Goal: Information Seeking & Learning: Understand process/instructions

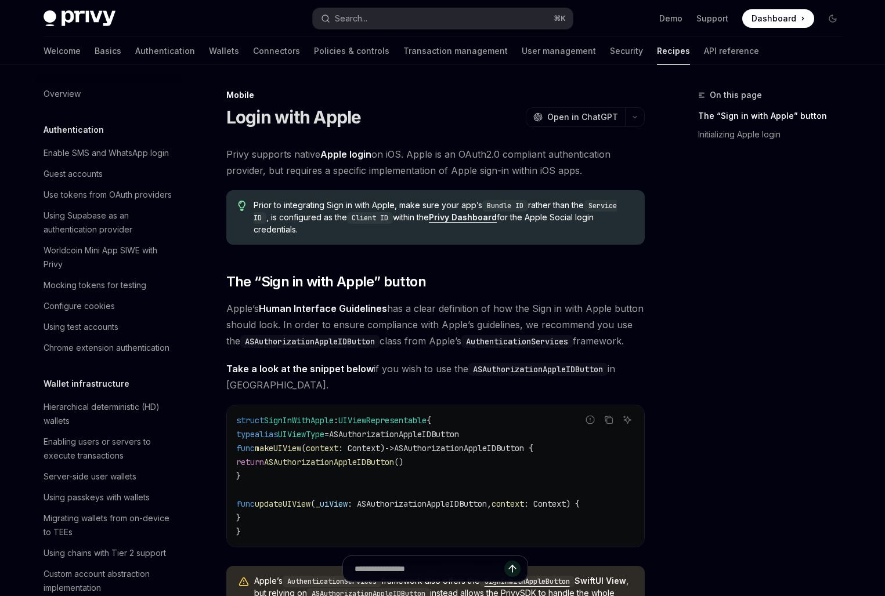
scroll to position [1149, 0]
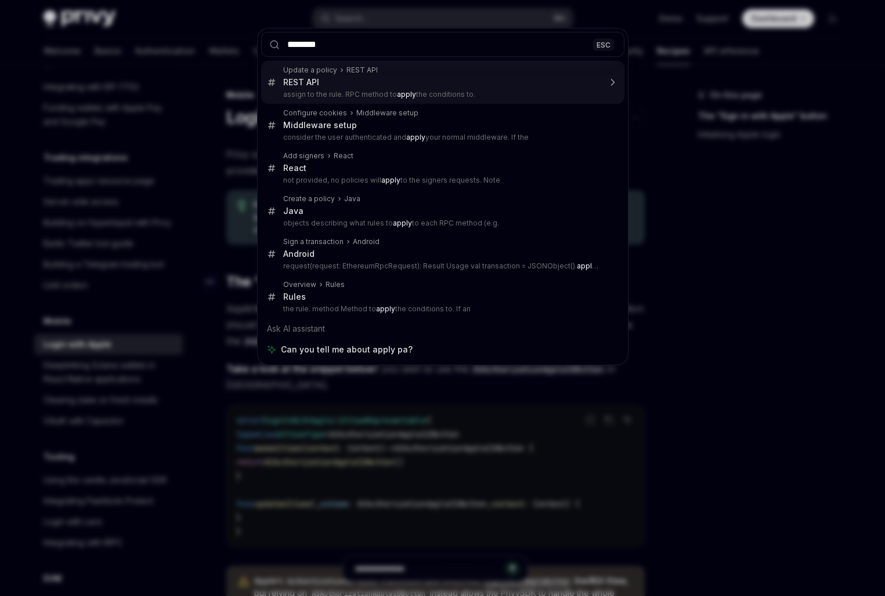
type input "*********"
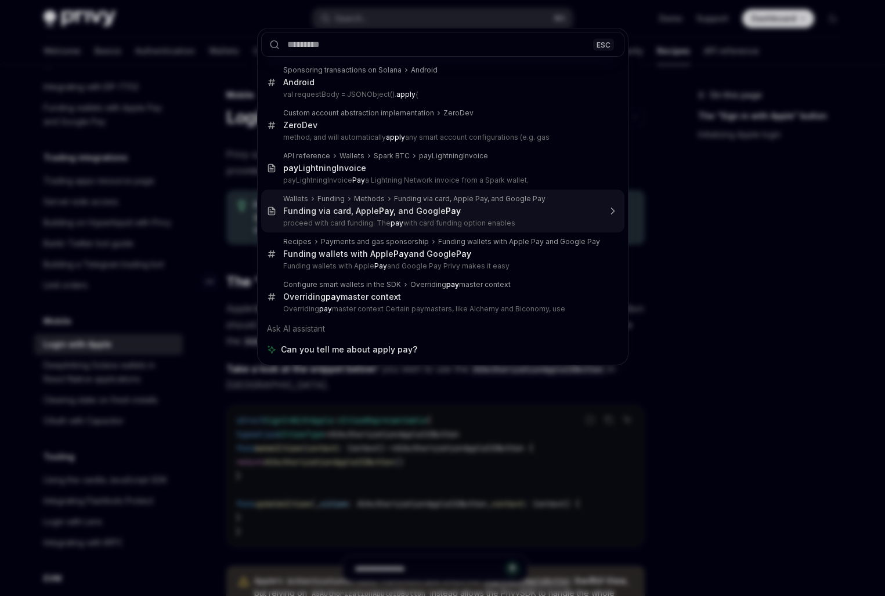
scroll to position [498, 0]
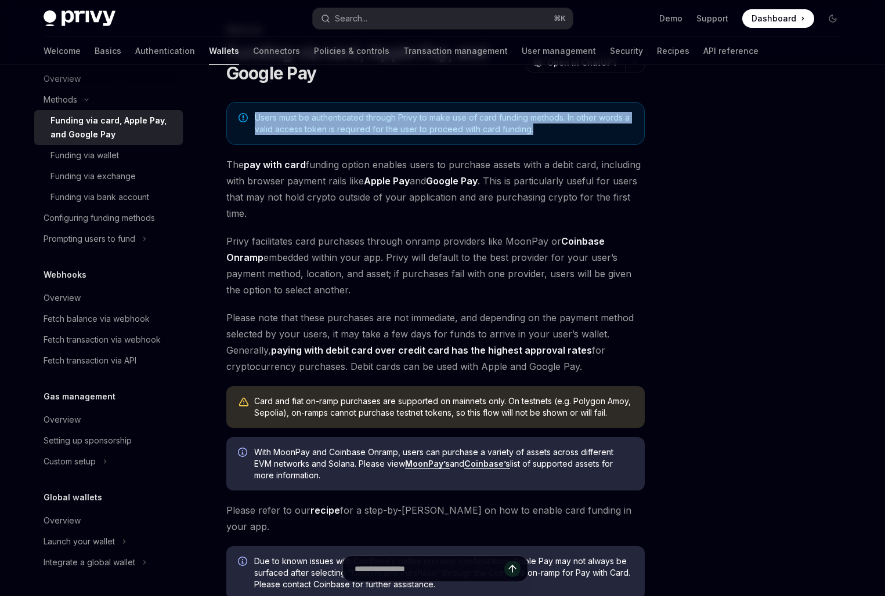
drag, startPoint x: 327, startPoint y: 100, endPoint x: 327, endPoint y: 140, distance: 40.6
click at [327, 140] on div "Methods Funding via card, Apple Pay, and Google Pay OpenAI Open in ChatGPT Open…" at bounding box center [326, 405] width 640 height 764
click at [327, 140] on div "Users must be authenticated through Privy to make use of card funding methods. …" at bounding box center [435, 123] width 418 height 43
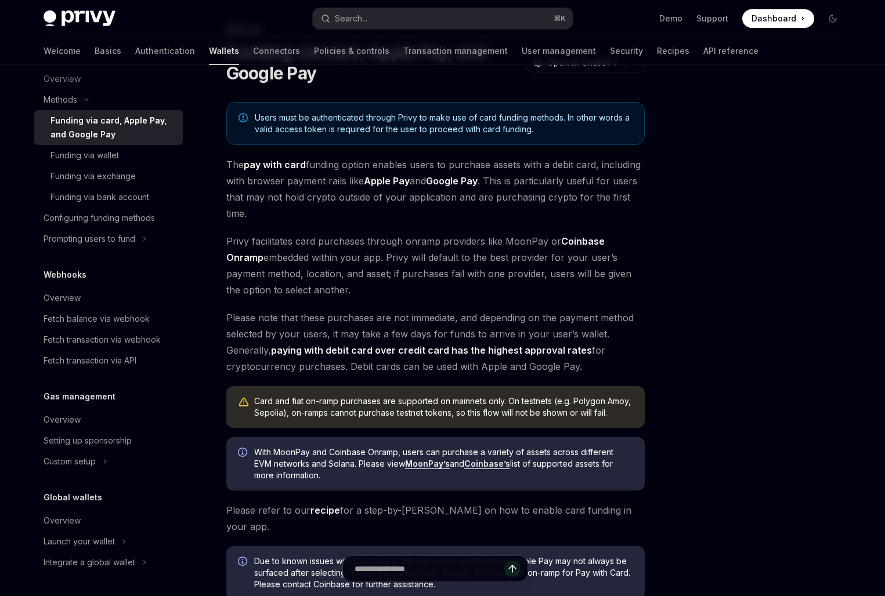
click at [327, 140] on div "Users must be authenticated through Privy to make use of card funding methods. …" at bounding box center [435, 123] width 418 height 43
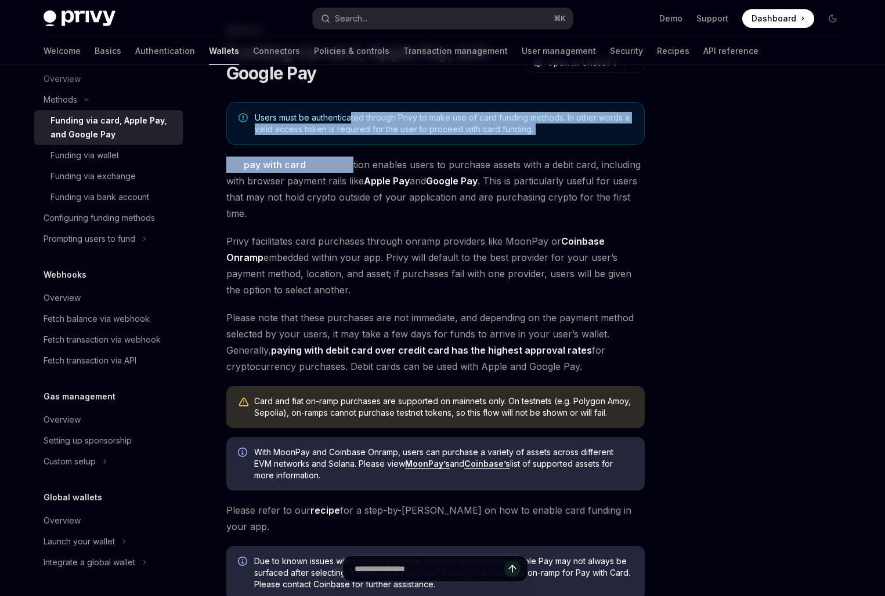
drag, startPoint x: 350, startPoint y: 119, endPoint x: 350, endPoint y: 157, distance: 37.7
click at [350, 157] on div "Users must be authenticated through Privy to make use of card funding methods. …" at bounding box center [435, 351] width 418 height 498
click at [350, 157] on span "The pay with card funding option enables users to purchase assets with a debit …" at bounding box center [435, 189] width 418 height 65
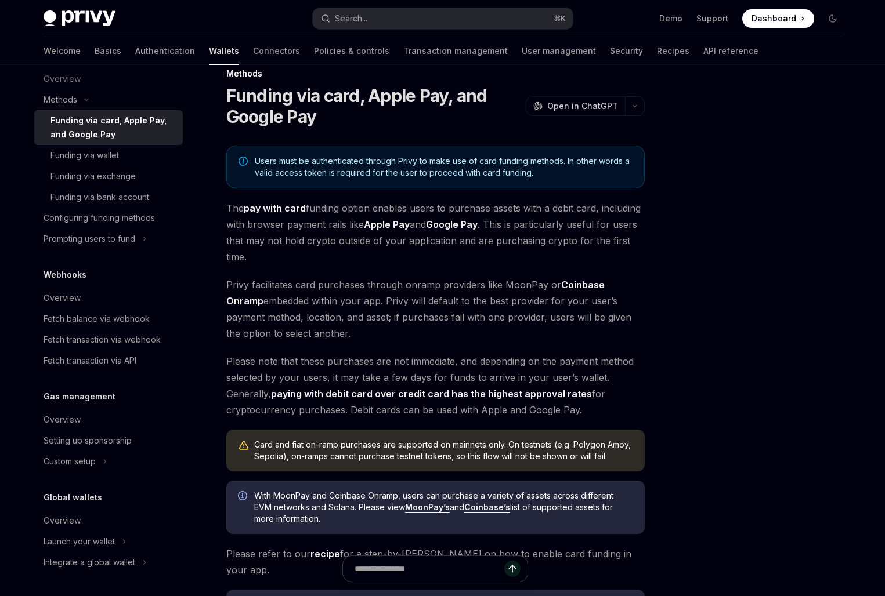
scroll to position [20, 0]
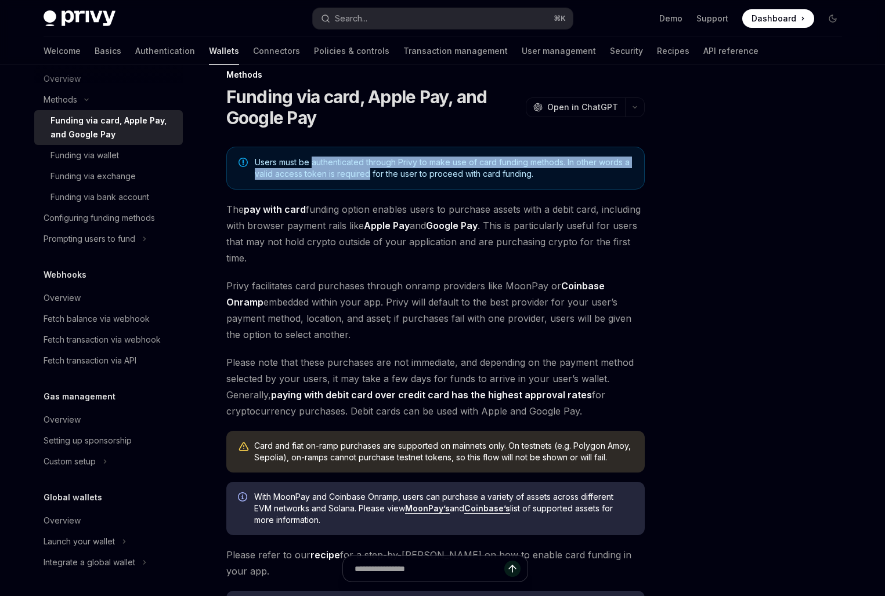
drag, startPoint x: 350, startPoint y: 157, endPoint x: 350, endPoint y: 171, distance: 13.9
click at [350, 171] on span "Users must be authenticated through Privy to make use of card funding methods. …" at bounding box center [444, 168] width 378 height 23
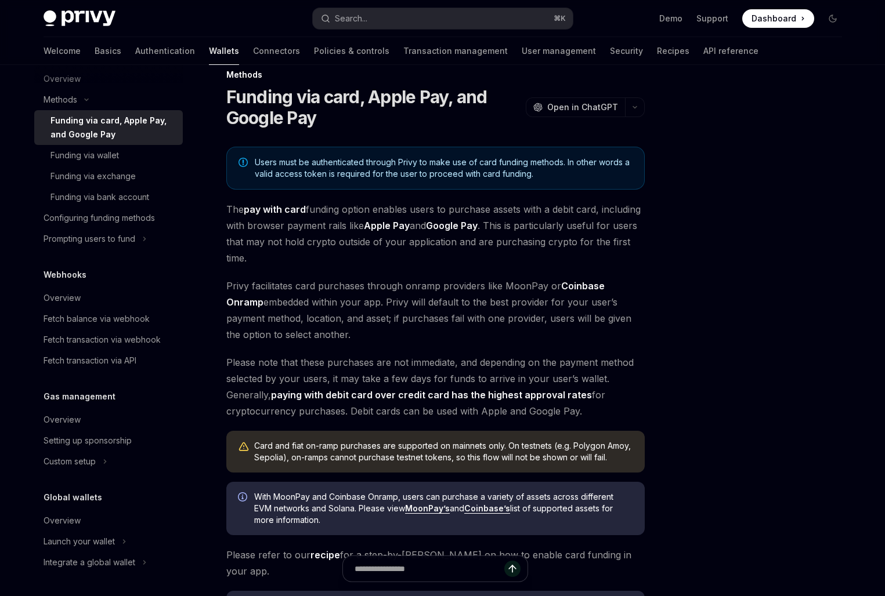
click at [350, 171] on span "Users must be authenticated through Privy to make use of card funding methods. …" at bounding box center [444, 168] width 378 height 23
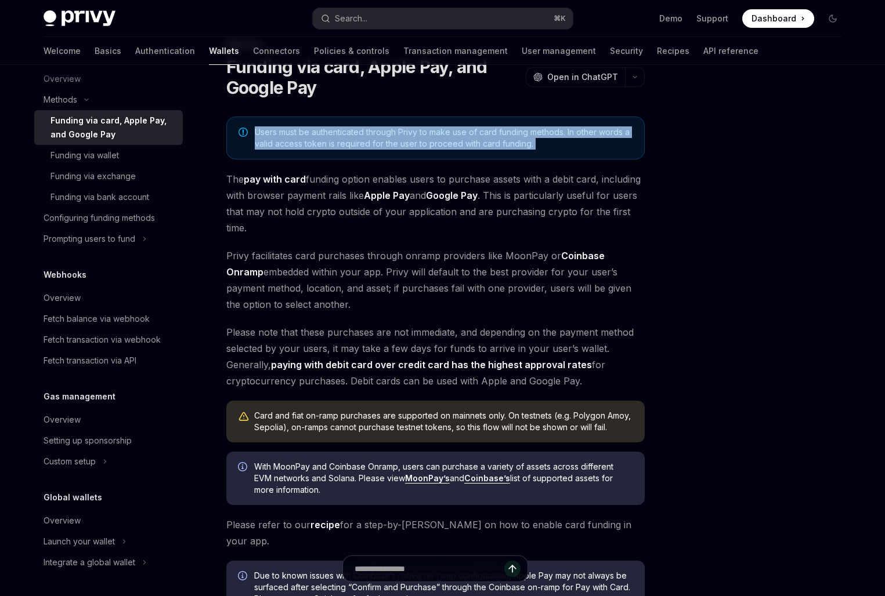
scroll to position [52, 0]
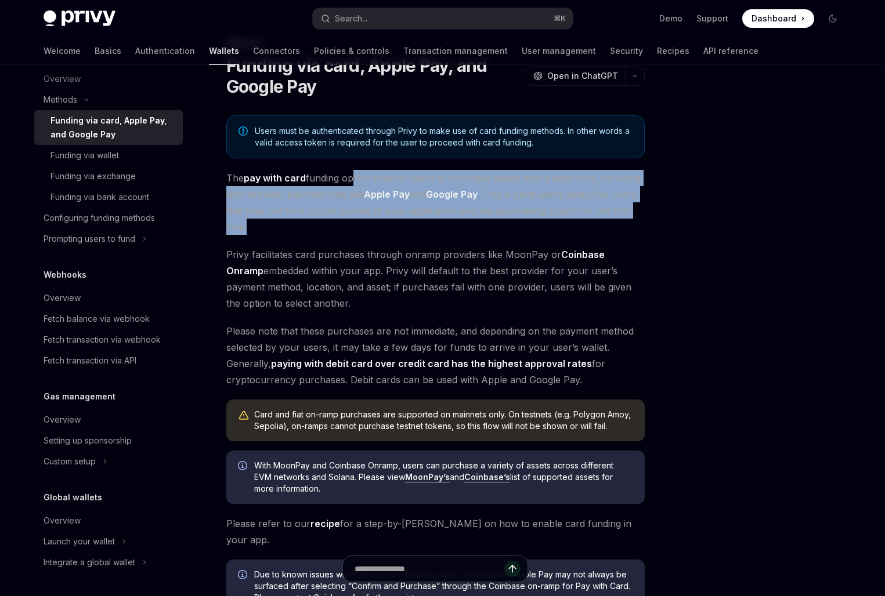
drag, startPoint x: 350, startPoint y: 170, endPoint x: 349, endPoint y: 223, distance: 52.8
click at [349, 223] on span "The pay with card funding option enables users to purchase assets with a debit …" at bounding box center [435, 202] width 418 height 65
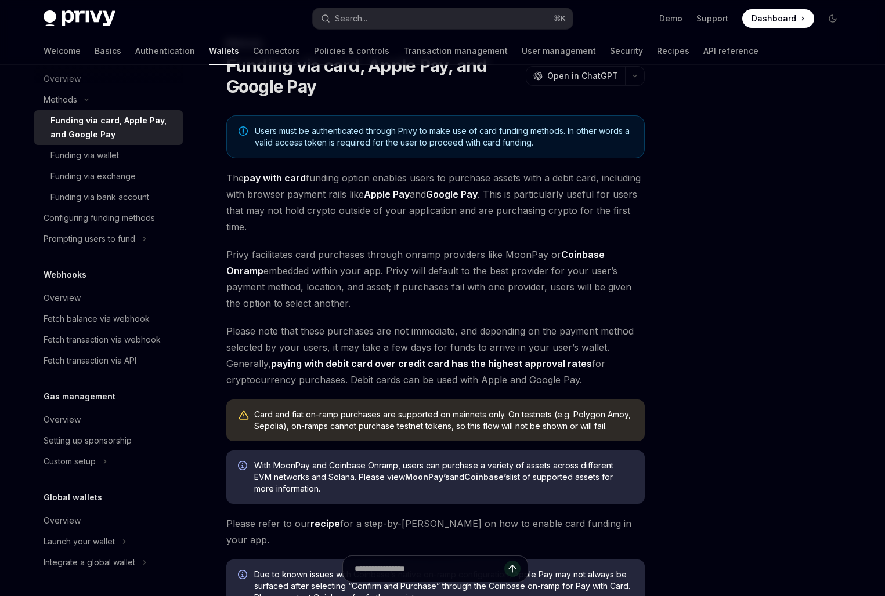
click at [349, 223] on span "The pay with card funding option enables users to purchase assets with a debit …" at bounding box center [435, 202] width 418 height 65
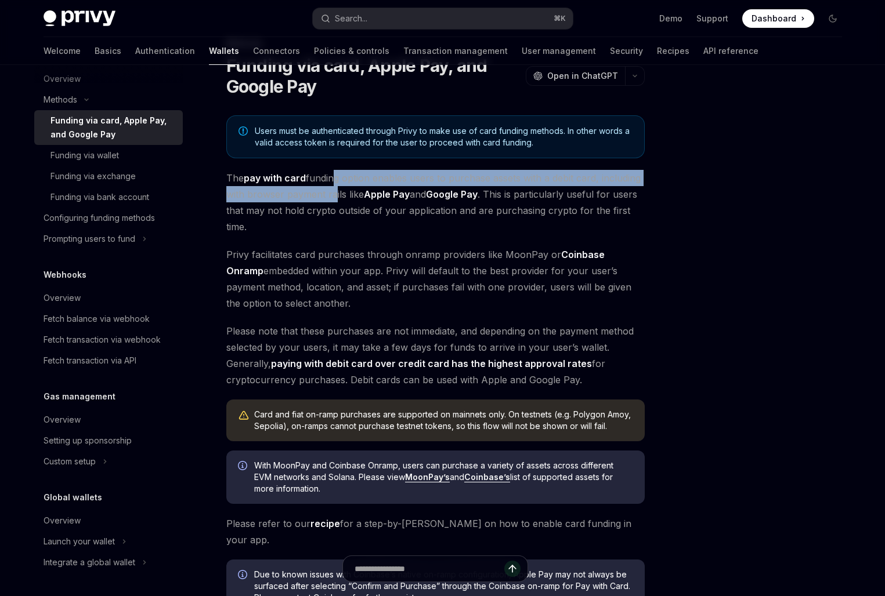
drag, startPoint x: 331, startPoint y: 179, endPoint x: 331, endPoint y: 201, distance: 22.0
click at [331, 201] on span "The pay with card funding option enables users to purchase assets with a debit …" at bounding box center [435, 202] width 418 height 65
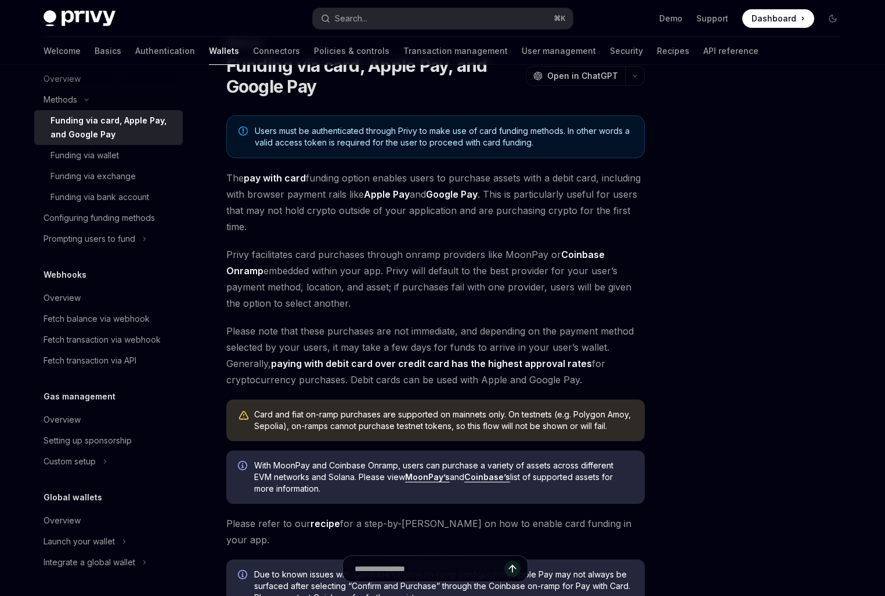
click at [331, 201] on span "The pay with card funding option enables users to purchase assets with a debit …" at bounding box center [435, 202] width 418 height 65
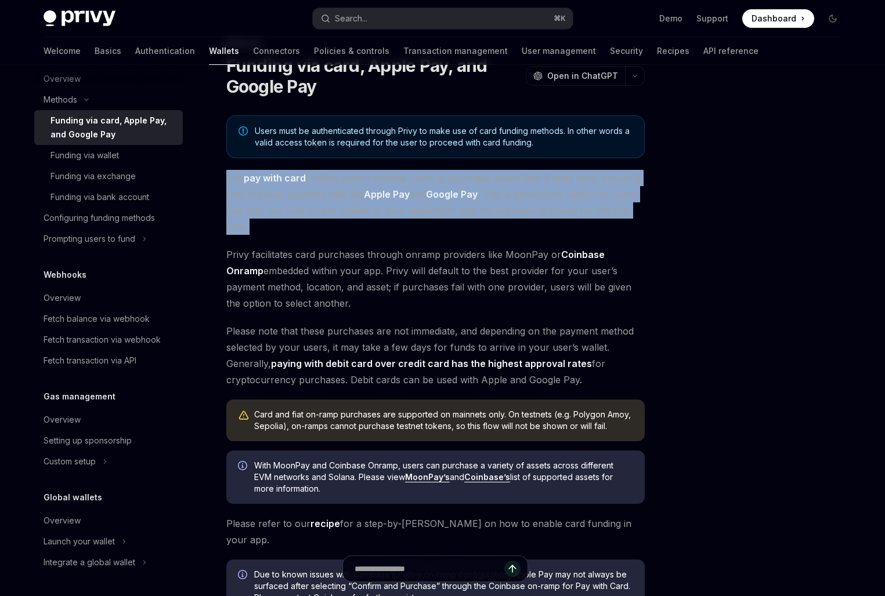
click at [331, 201] on span "The pay with card funding option enables users to purchase assets with a debit …" at bounding box center [435, 202] width 418 height 65
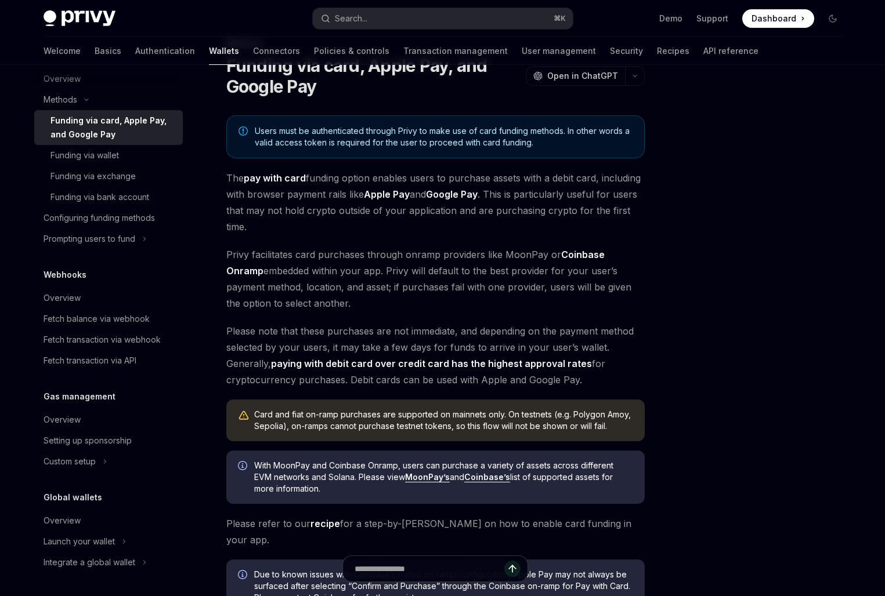
click at [379, 114] on div "Methods Funding via card, Apple Pay, and Google Pay OpenAI Open in ChatGPT Open…" at bounding box center [326, 419] width 640 height 764
click at [371, 142] on span "Users must be authenticated through Privy to make use of card funding methods. …" at bounding box center [444, 136] width 378 height 23
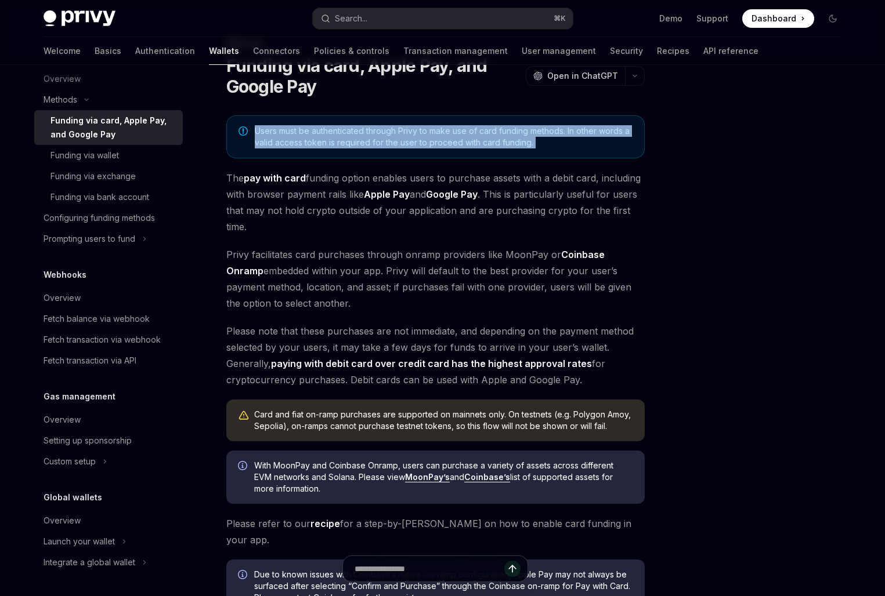
click at [371, 142] on span "Users must be authenticated through Privy to make use of card funding methods. …" at bounding box center [444, 136] width 378 height 23
click at [370, 142] on span "Users must be authenticated through Privy to make use of card funding methods. …" at bounding box center [444, 136] width 378 height 23
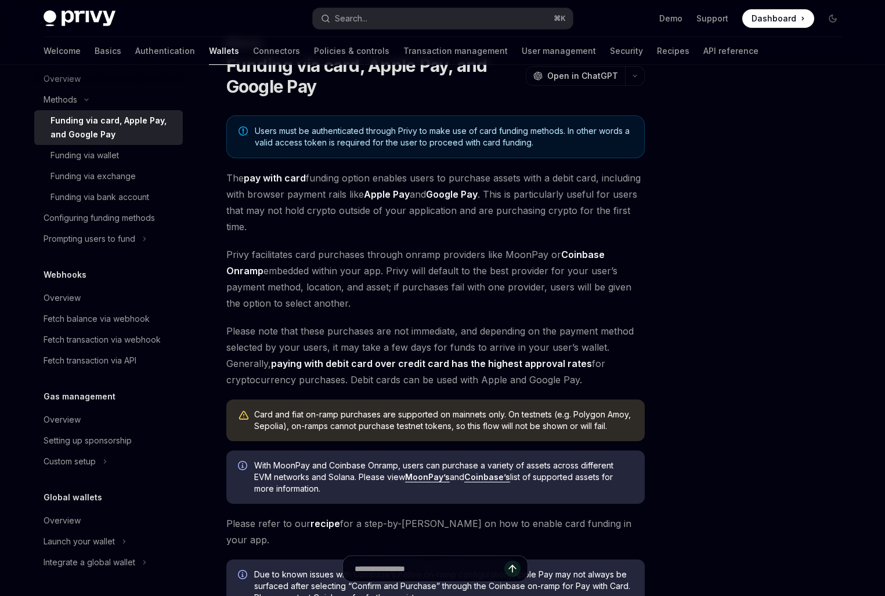
click at [370, 142] on span "Users must be authenticated through Privy to make use of card funding methods. …" at bounding box center [444, 136] width 378 height 23
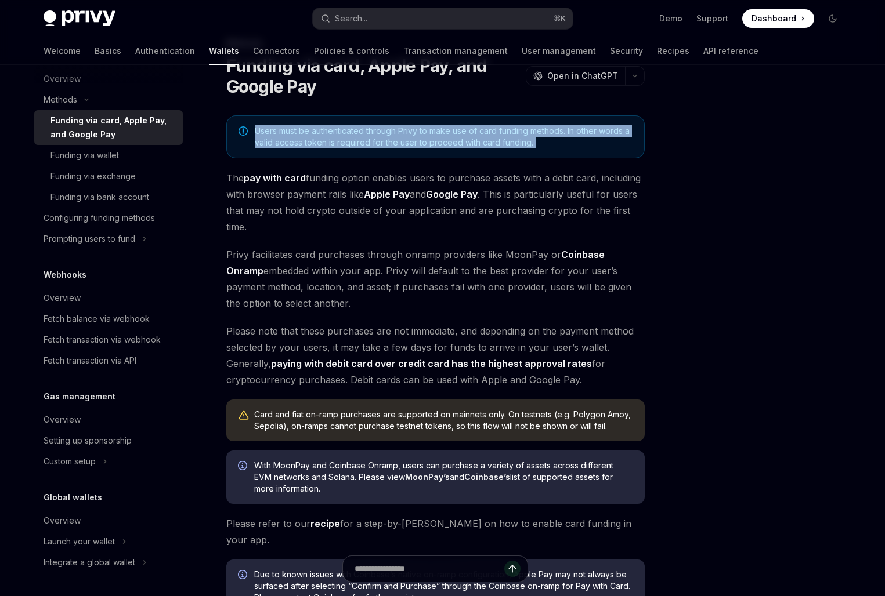
click at [370, 142] on span "Users must be authenticated through Privy to make use of card funding methods. …" at bounding box center [444, 136] width 378 height 23
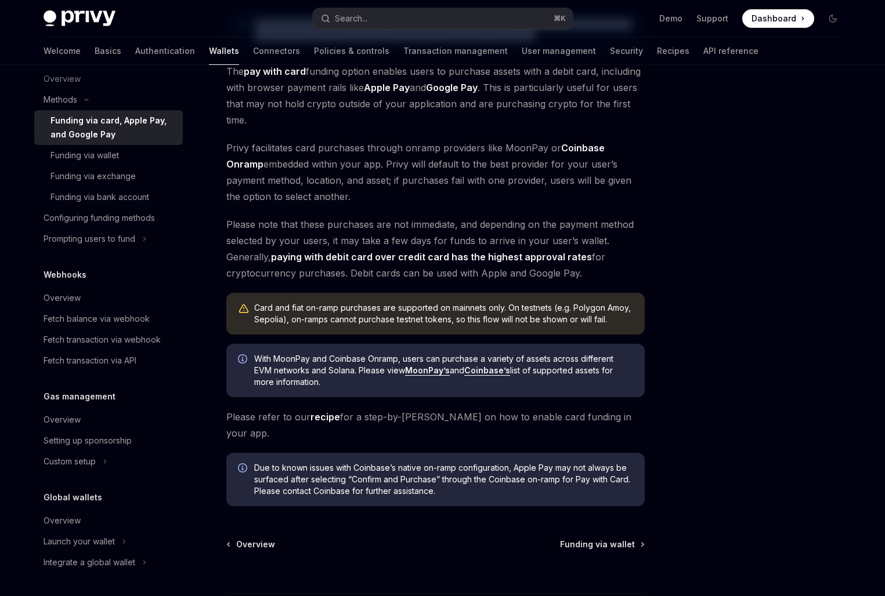
drag, startPoint x: 325, startPoint y: 284, endPoint x: 327, endPoint y: 387, distance: 103.3
click at [327, 387] on div "Users must be authenticated through Privy to make use of card funding methods. …" at bounding box center [435, 258] width 418 height 498
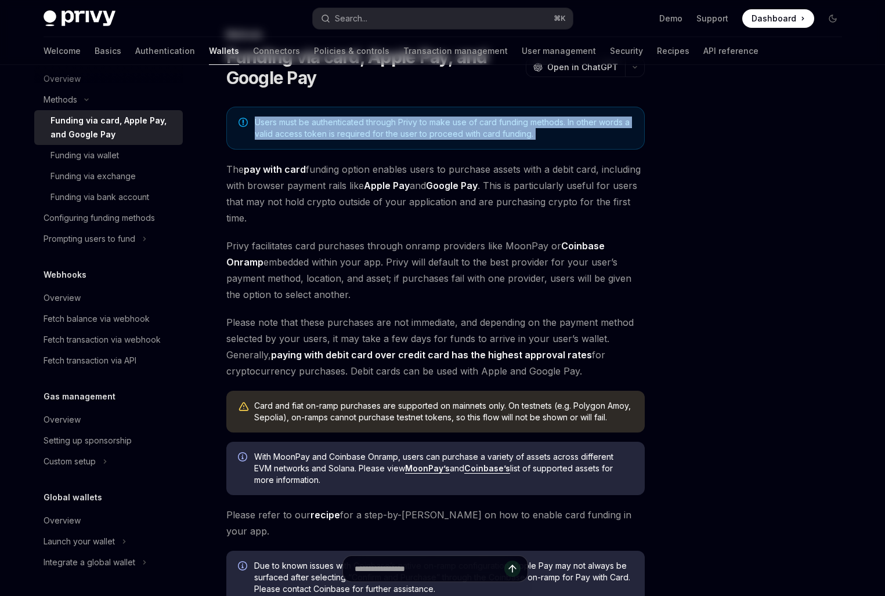
scroll to position [0, 0]
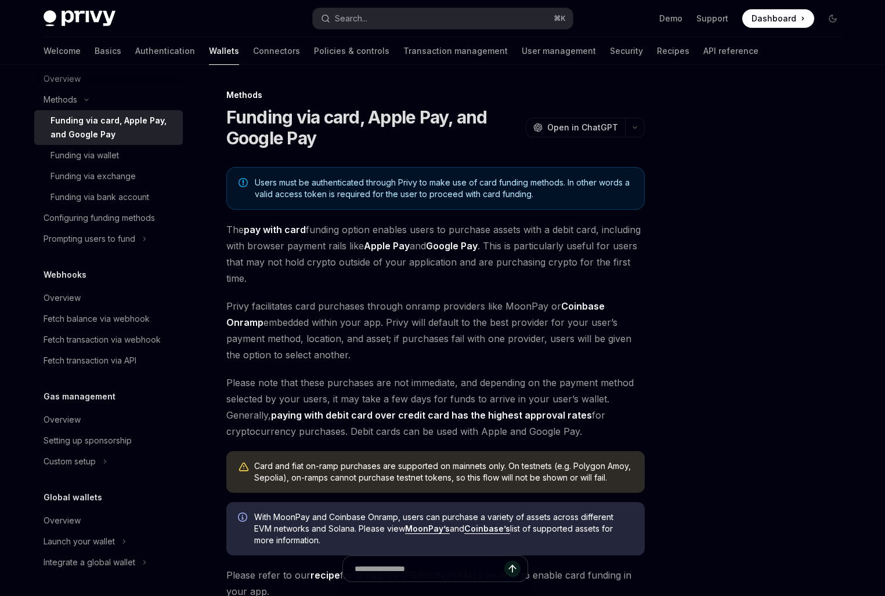
click at [328, 247] on span "The pay with card funding option enables users to purchase assets with a debit …" at bounding box center [435, 254] width 418 height 65
drag, startPoint x: 325, startPoint y: 221, endPoint x: 325, endPoint y: 271, distance: 49.9
click at [325, 271] on span "The pay with card funding option enables users to purchase assets with a debit …" at bounding box center [435, 254] width 418 height 65
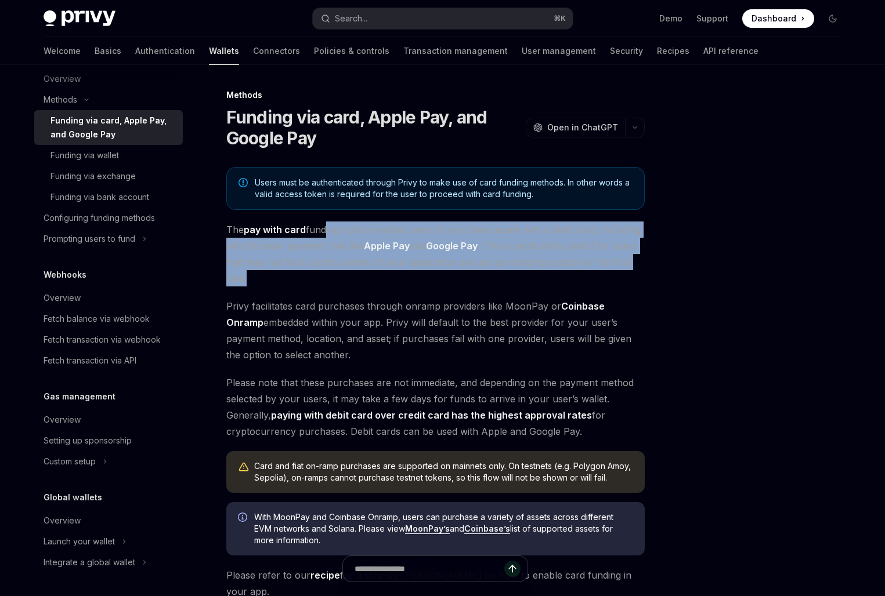
drag, startPoint x: 325, startPoint y: 271, endPoint x: 325, endPoint y: 224, distance: 46.4
click at [325, 224] on span "The pay with card funding option enables users to purchase assets with a debit …" at bounding box center [435, 254] width 418 height 65
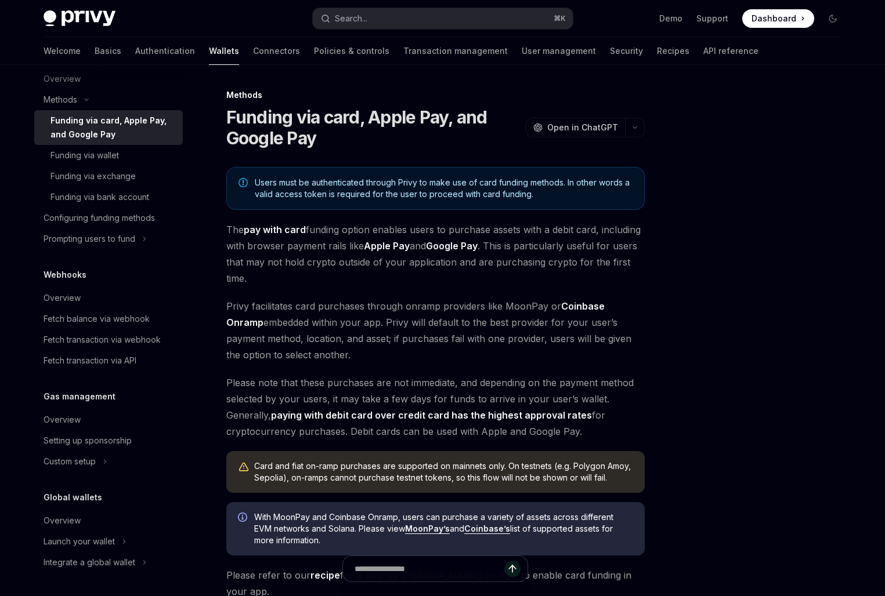
click at [325, 224] on span "The pay with card funding option enables users to purchase assets with a debit …" at bounding box center [435, 254] width 418 height 65
click at [325, 288] on div "Users must be authenticated through Privy to make use of card funding methods. …" at bounding box center [435, 416] width 418 height 498
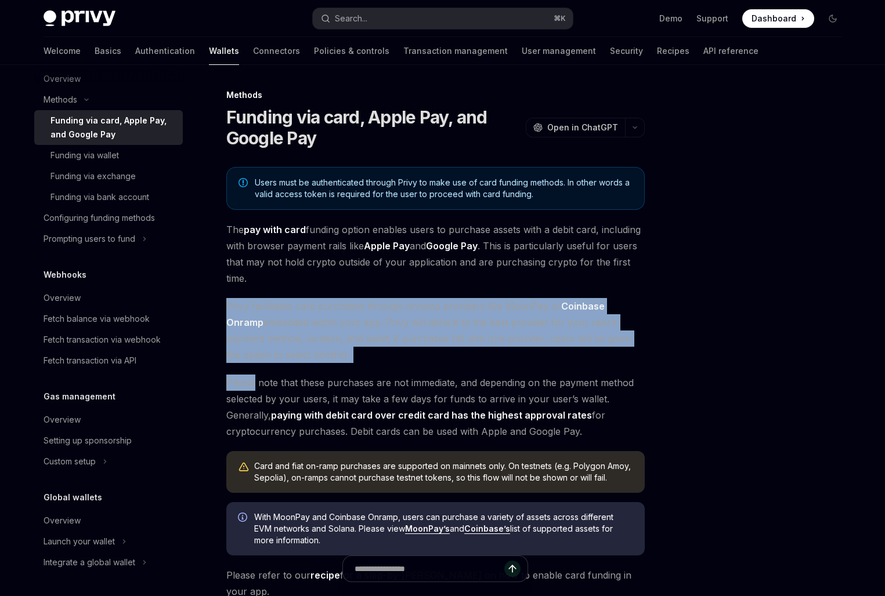
drag, startPoint x: 325, startPoint y: 288, endPoint x: 331, endPoint y: 372, distance: 84.3
click at [331, 372] on div "Users must be authenticated through Privy to make use of card funding methods. …" at bounding box center [435, 416] width 418 height 498
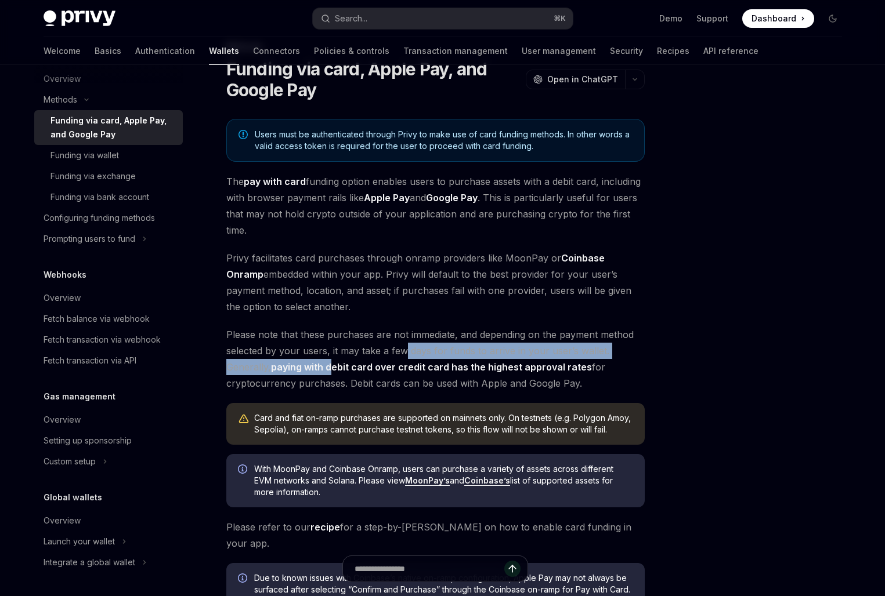
drag, startPoint x: 331, startPoint y: 372, endPoint x: 406, endPoint y: 343, distance: 80.0
click at [406, 343] on span "Please note that these purchases are not immediate, and depending on the paymen…" at bounding box center [435, 359] width 418 height 65
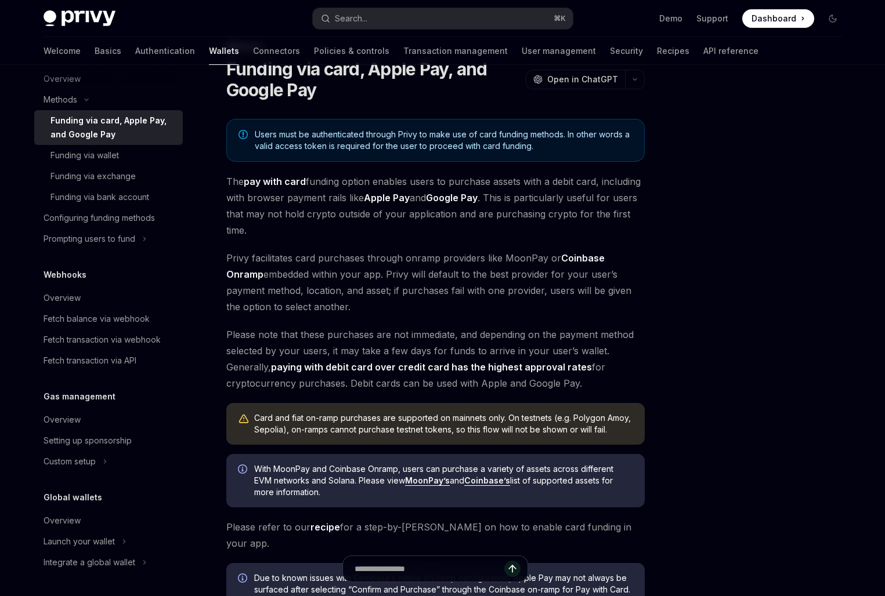
click at [406, 343] on span "Please note that these purchases are not immediate, and depending on the paymen…" at bounding box center [435, 359] width 418 height 65
drag, startPoint x: 424, startPoint y: 310, endPoint x: 426, endPoint y: 394, distance: 83.5
click at [426, 394] on div "Users must be authenticated through Privy to make use of card funding methods. …" at bounding box center [435, 368] width 418 height 498
click at [430, 375] on span "Please note that these purchases are not immediate, and depending on the paymen…" at bounding box center [435, 359] width 418 height 65
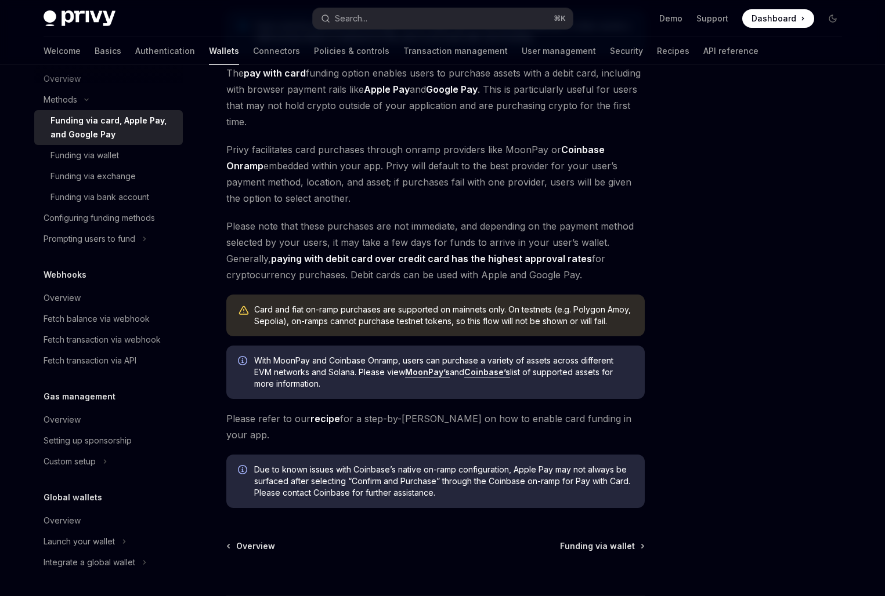
scroll to position [167, 0]
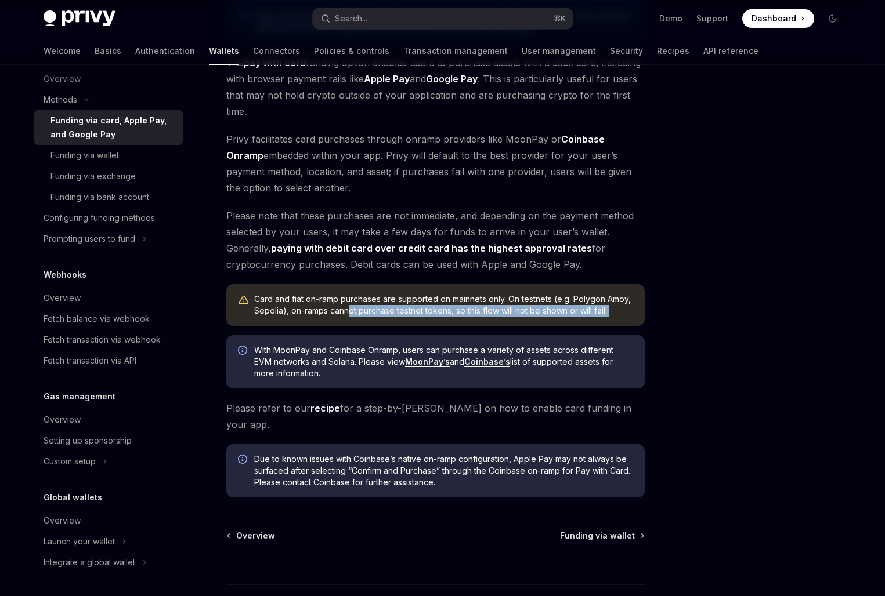
drag, startPoint x: 348, startPoint y: 305, endPoint x: 348, endPoint y: 328, distance: 22.6
click at [348, 328] on div "Users must be authenticated through Privy to make use of card funding methods. …" at bounding box center [435, 249] width 418 height 498
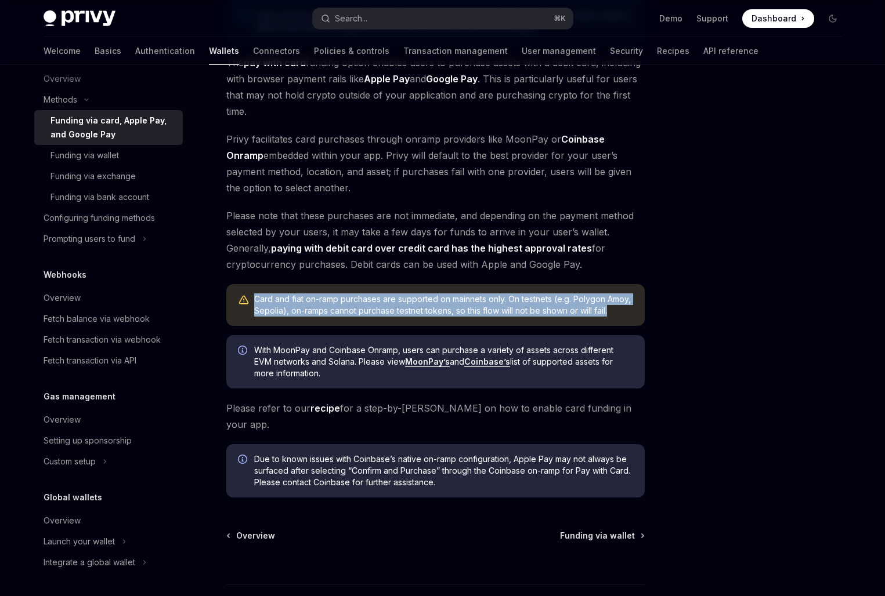
drag, startPoint x: 356, startPoint y: 290, endPoint x: 356, endPoint y: 322, distance: 31.9
click at [356, 322] on div "Card and fiat on-ramp purchases are supported on mainnets only. On testnets (e.…" at bounding box center [435, 305] width 418 height 42
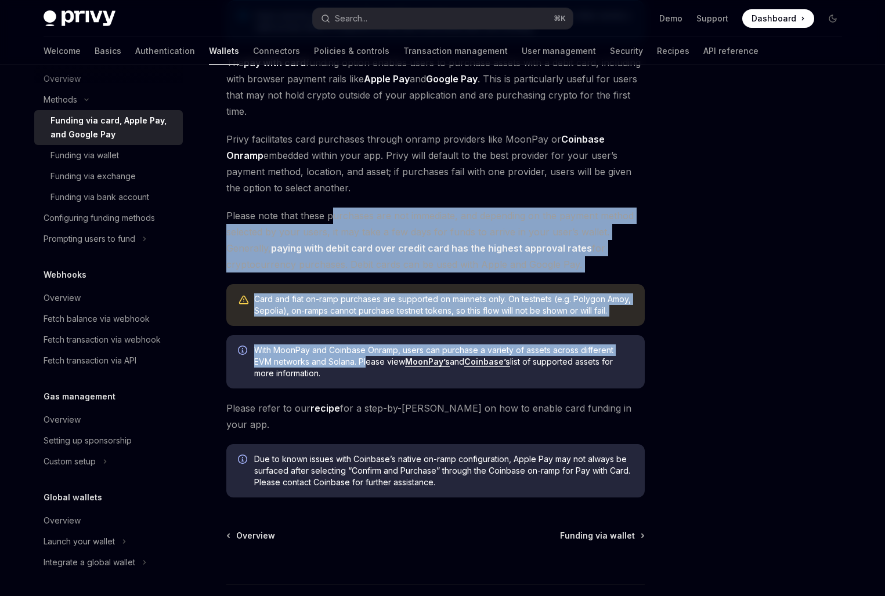
drag, startPoint x: 329, startPoint y: 207, endPoint x: 367, endPoint y: 366, distance: 163.3
click at [367, 366] on div "Users must be authenticated through Privy to make use of card funding methods. …" at bounding box center [435, 249] width 418 height 498
click at [321, 410] on link "recipe" at bounding box center [325, 409] width 30 height 12
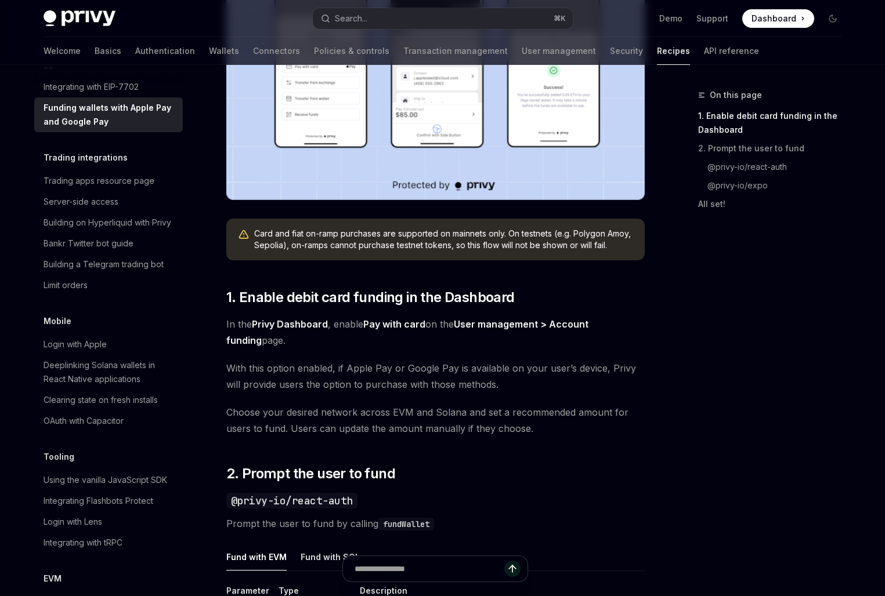
scroll to position [381, 0]
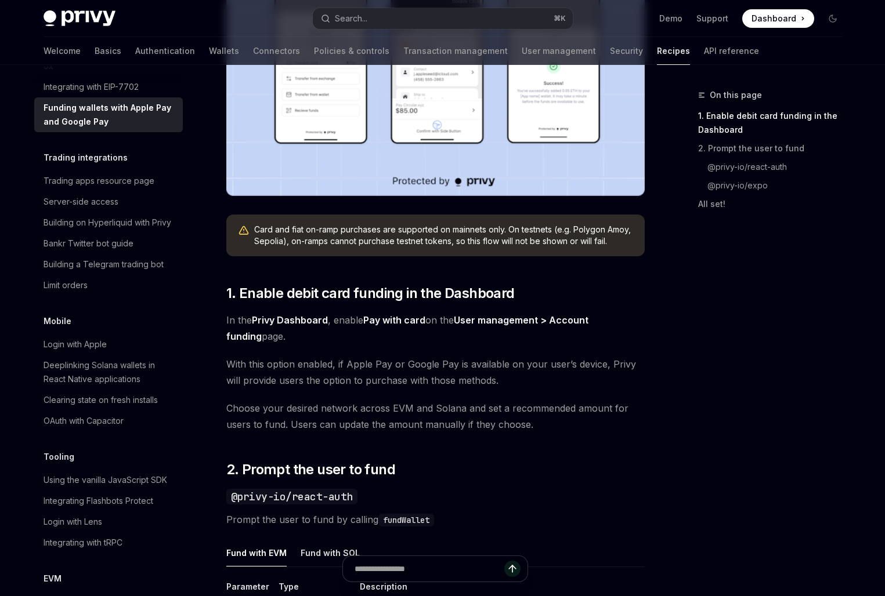
drag, startPoint x: 364, startPoint y: 279, endPoint x: 364, endPoint y: 343, distance: 64.4
click at [364, 343] on span "In the Privy Dashboard , enable Pay with card on the User management > Account …" at bounding box center [435, 328] width 418 height 32
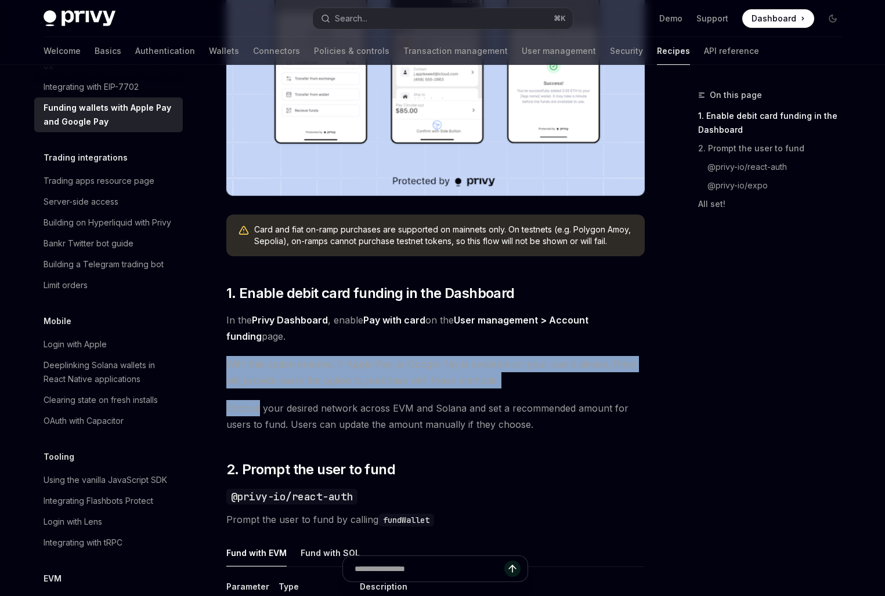
drag, startPoint x: 376, startPoint y: 345, endPoint x: 376, endPoint y: 390, distance: 45.8
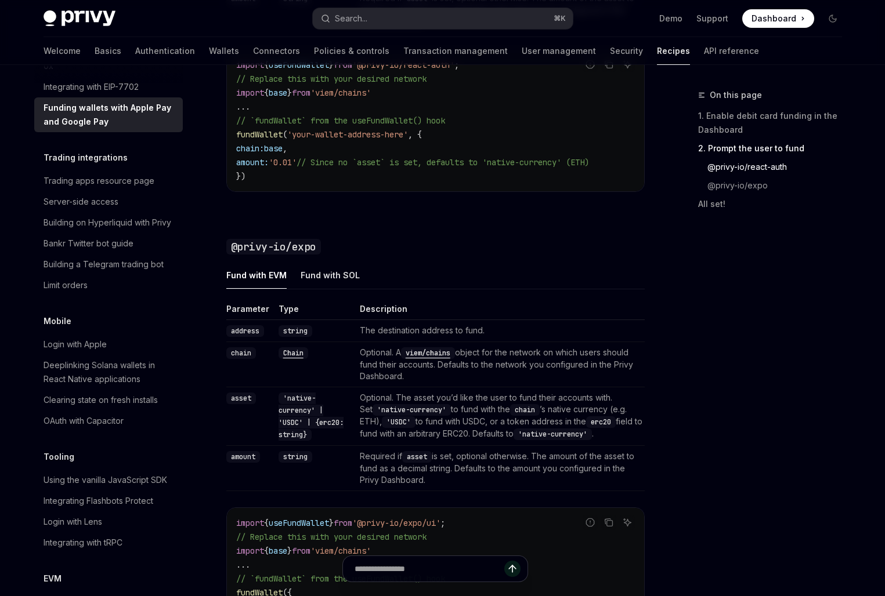
scroll to position [1111, 0]
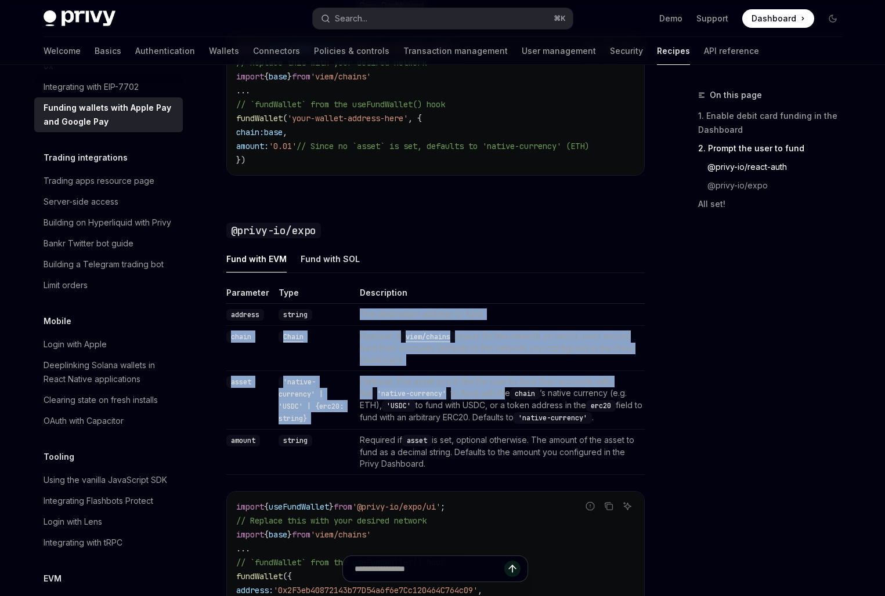
drag, startPoint x: 495, startPoint y: 311, endPoint x: 495, endPoint y: 403, distance: 91.1
click at [495, 401] on tbody "address string The destination address to fund. chain Chain Optional. A viem/ch…" at bounding box center [435, 389] width 418 height 171
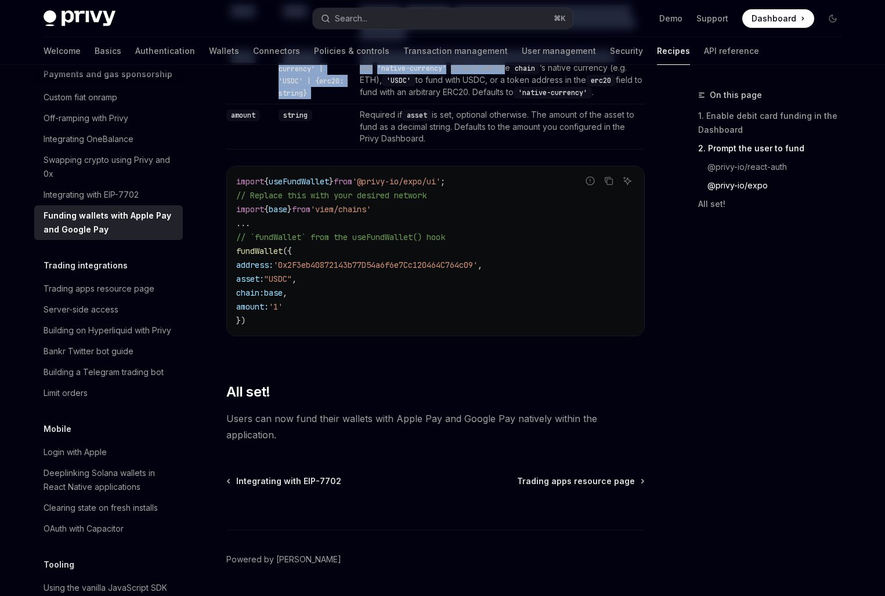
scroll to position [1432, 0]
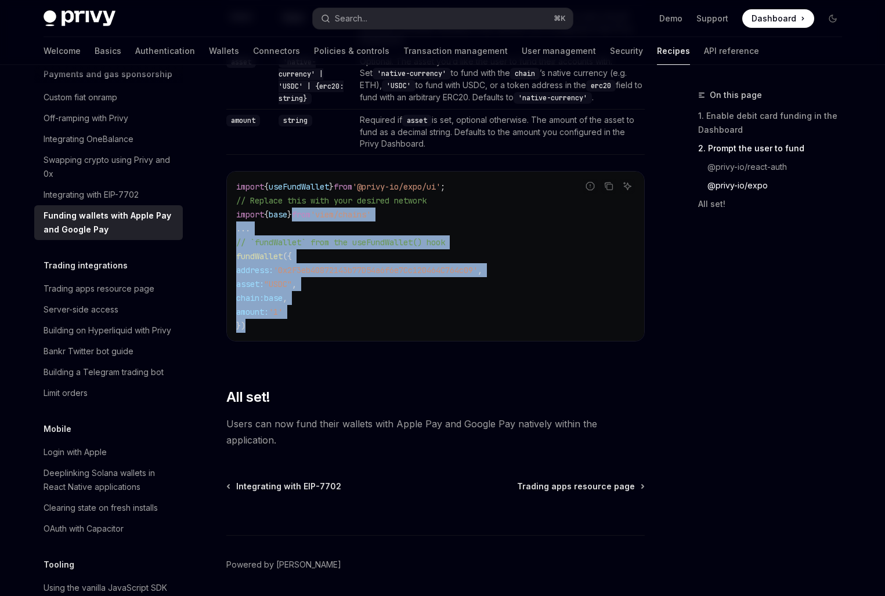
drag, startPoint x: 298, startPoint y: 220, endPoint x: 303, endPoint y: 331, distance: 110.9
click at [303, 331] on code "import { useFundWallet } from '@privy-io/expo/ui' ; // Replace this with your d…" at bounding box center [435, 256] width 399 height 153
click at [302, 330] on code "import { useFundWallet } from '@privy-io/expo/ui' ; // Replace this with your d…" at bounding box center [435, 256] width 399 height 153
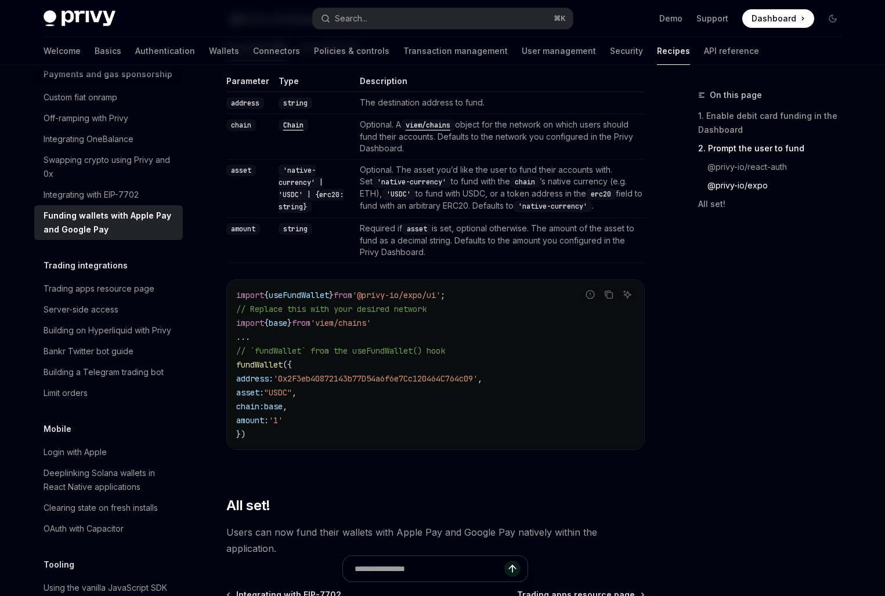
scroll to position [1322, 0]
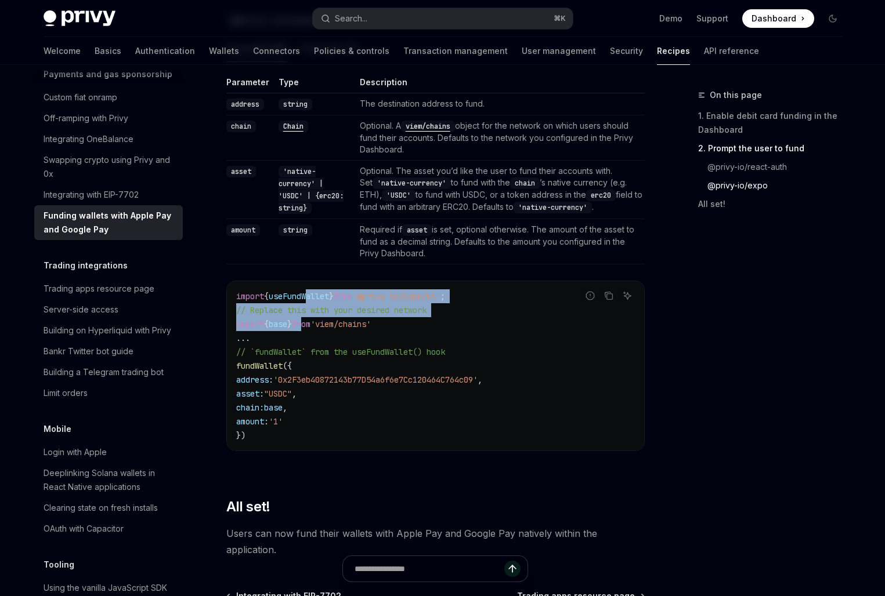
drag, startPoint x: 314, startPoint y: 303, endPoint x: 314, endPoint y: 331, distance: 28.4
click at [314, 331] on code "import { useFundWallet } from '@privy-io/expo/ui' ; // Replace this with your d…" at bounding box center [435, 365] width 399 height 153
click at [310, 329] on span "from" at bounding box center [301, 324] width 19 height 10
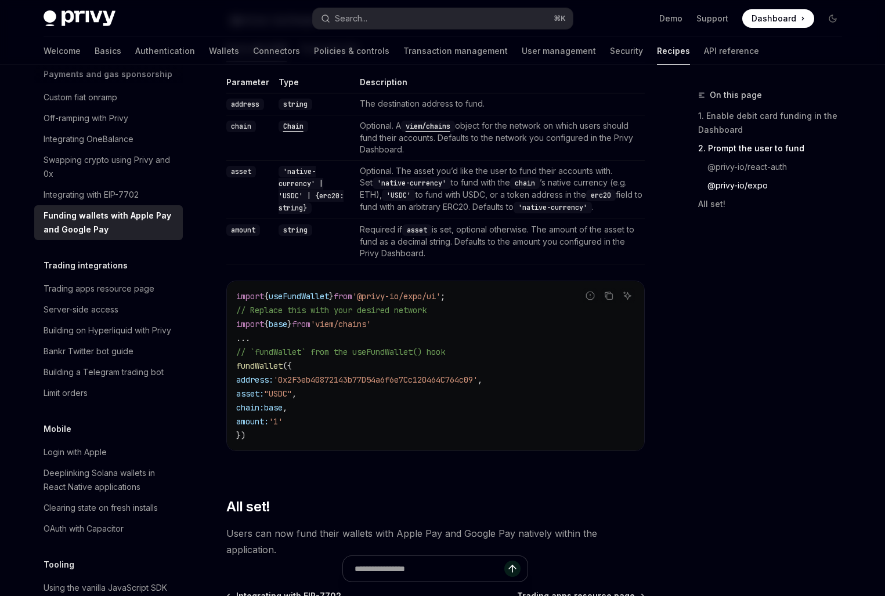
click at [310, 329] on span "from" at bounding box center [301, 324] width 19 height 10
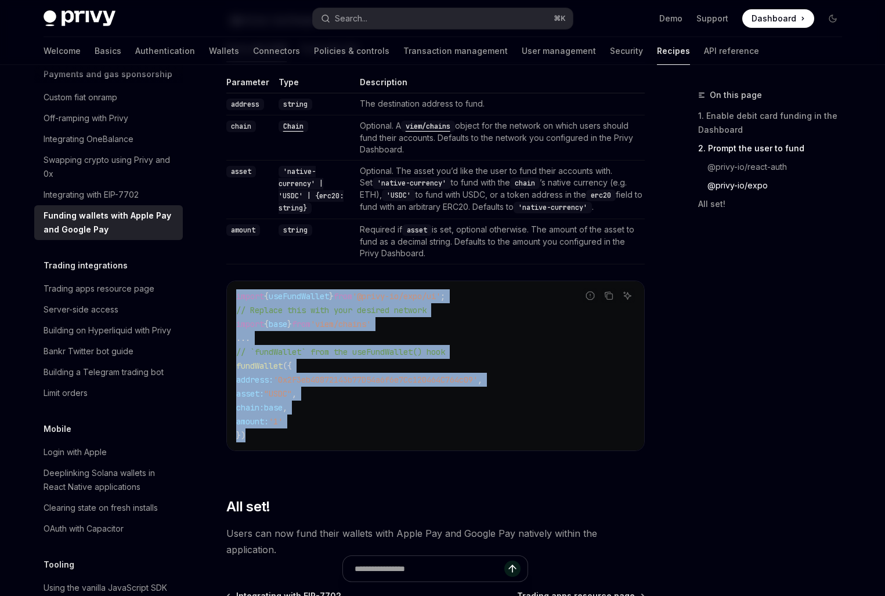
drag, startPoint x: 343, startPoint y: 287, endPoint x: 335, endPoint y: 461, distance: 174.8
click at [335, 461] on div "Parameter Type Description address string The destination address to fund. chai…" at bounding box center [435, 273] width 418 height 393
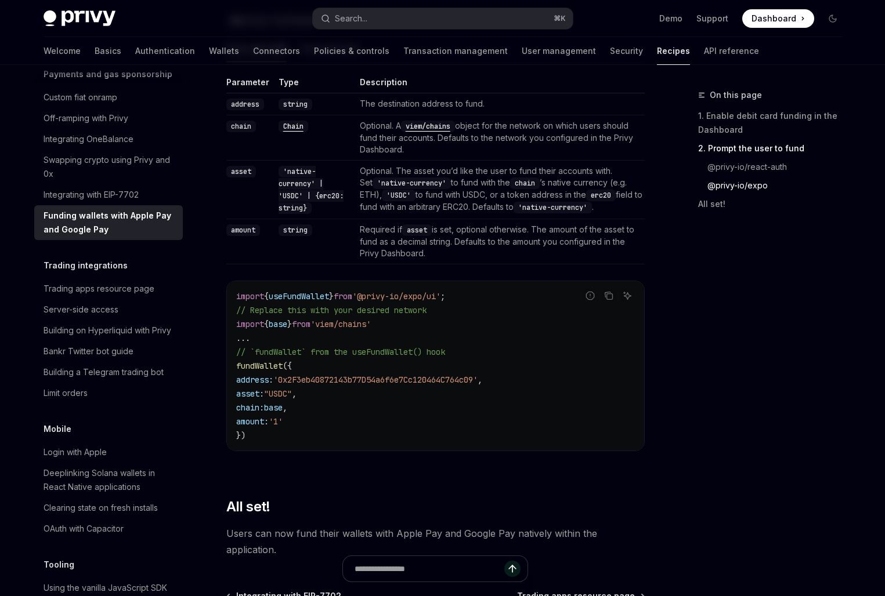
drag, startPoint x: 338, startPoint y: 399, endPoint x: 338, endPoint y: 439, distance: 39.4
click at [338, 439] on code "import { useFundWallet } from '@privy-io/expo/ui' ; // Replace this with your d…" at bounding box center [435, 365] width 399 height 153
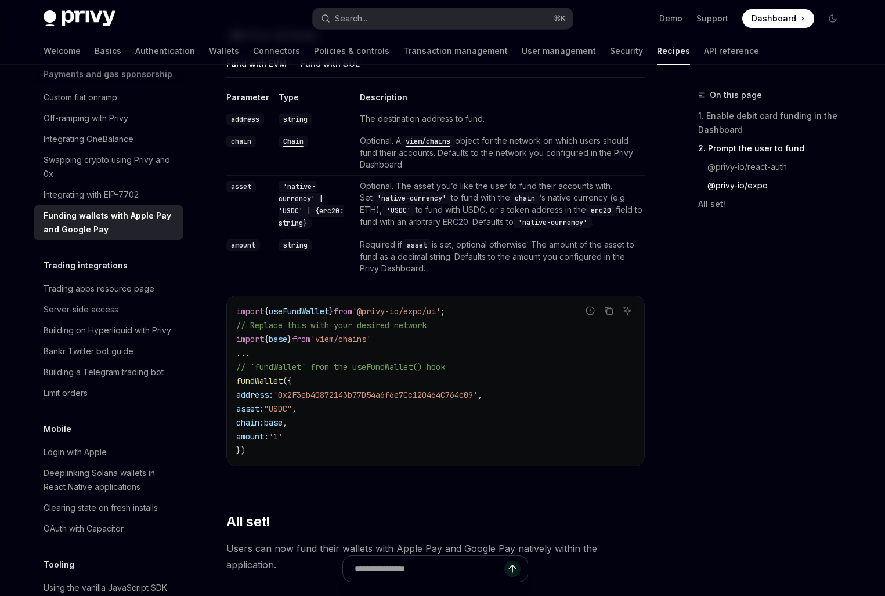
scroll to position [1294, 0]
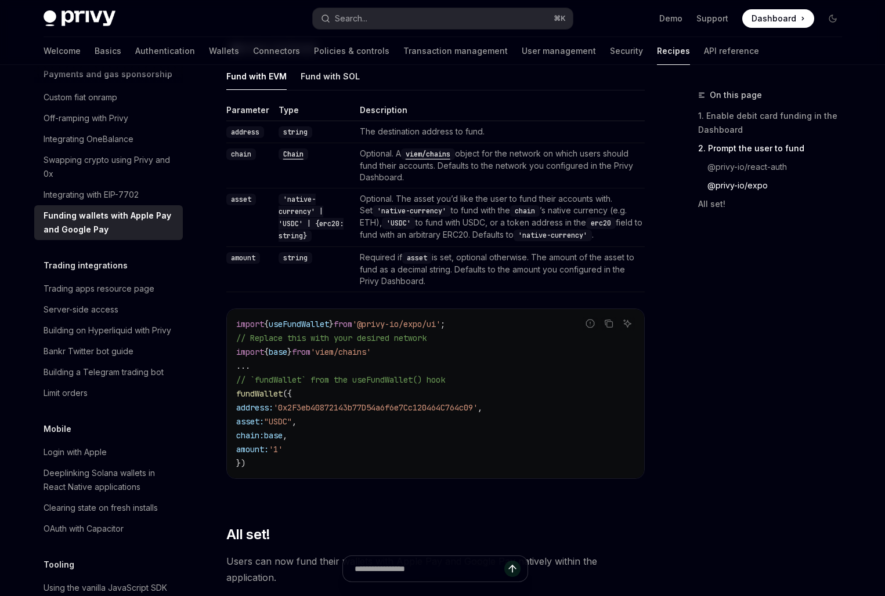
drag, startPoint x: 359, startPoint y: 349, endPoint x: 359, endPoint y: 439, distance: 89.9
click at [359, 439] on code "import { useFundWallet } from '@privy-io/expo/ui' ; // Replace this with your d…" at bounding box center [435, 393] width 399 height 153
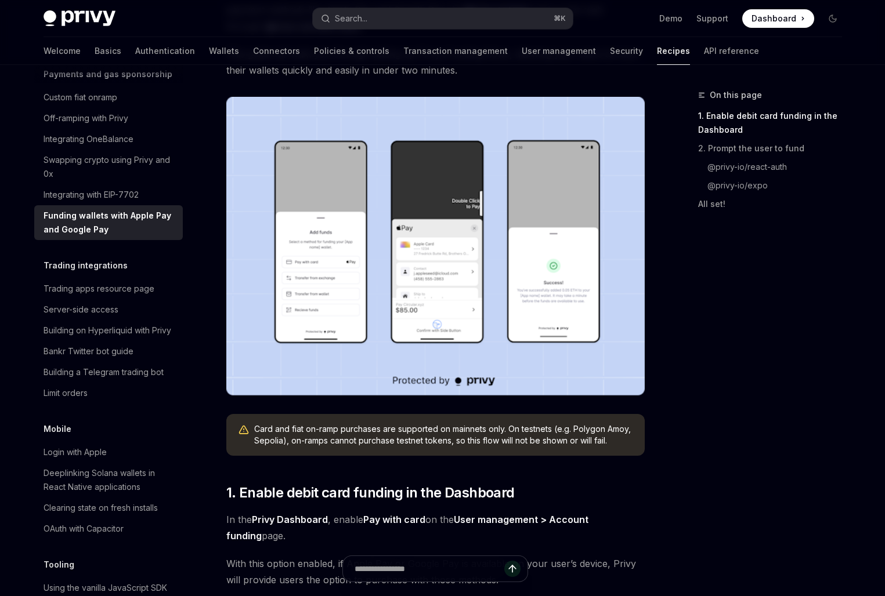
scroll to position [0, 0]
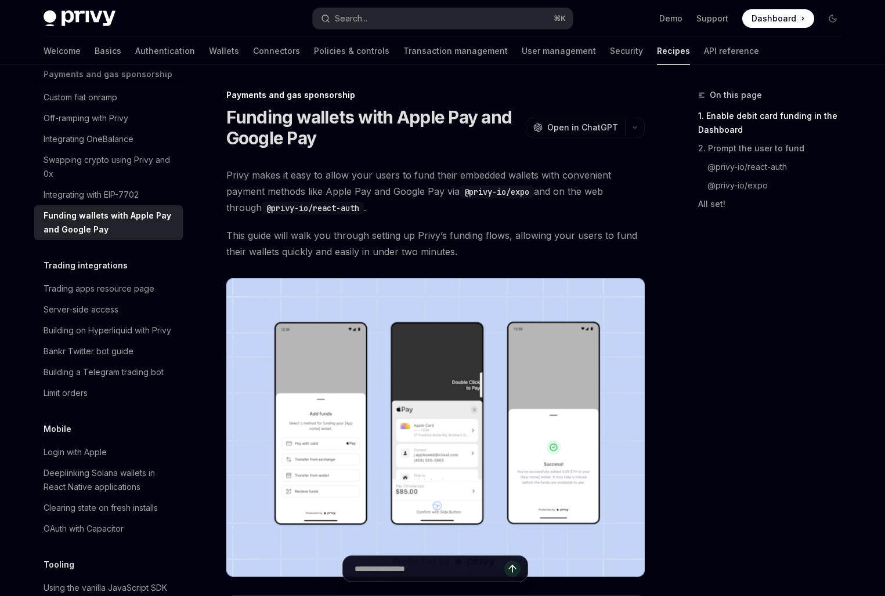
click at [307, 343] on img at bounding box center [435, 427] width 418 height 299
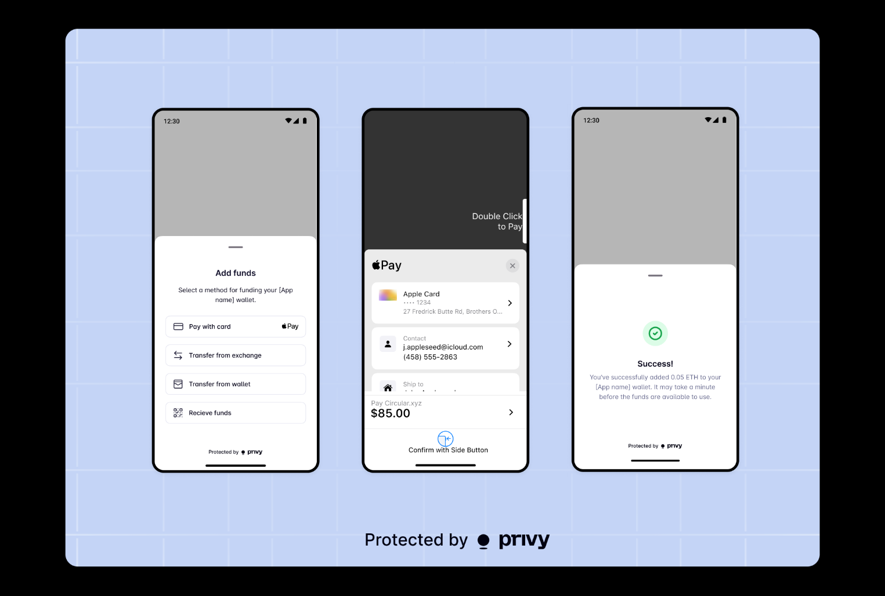
click at [315, 285] on img at bounding box center [442, 298] width 754 height 538
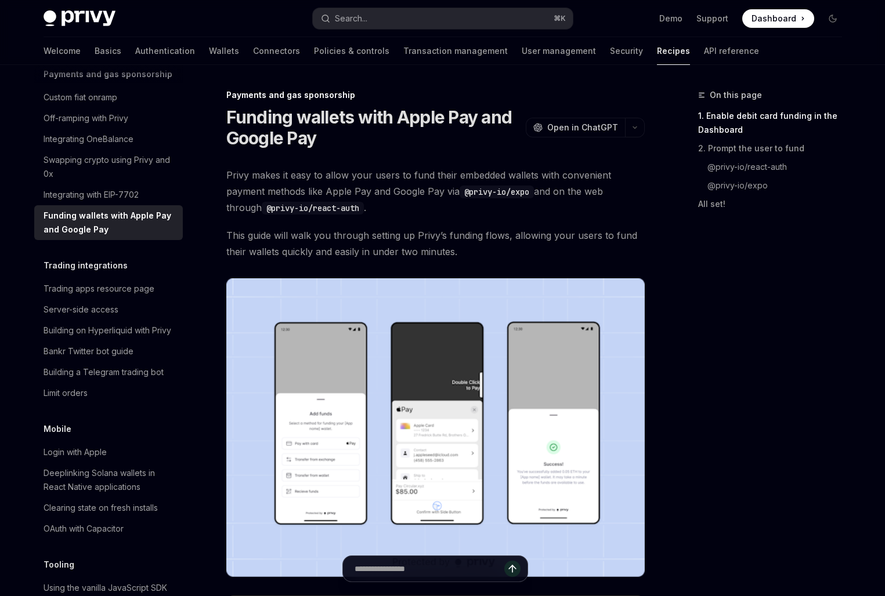
drag, startPoint x: 345, startPoint y: 222, endPoint x: 345, endPoint y: 262, distance: 40.0
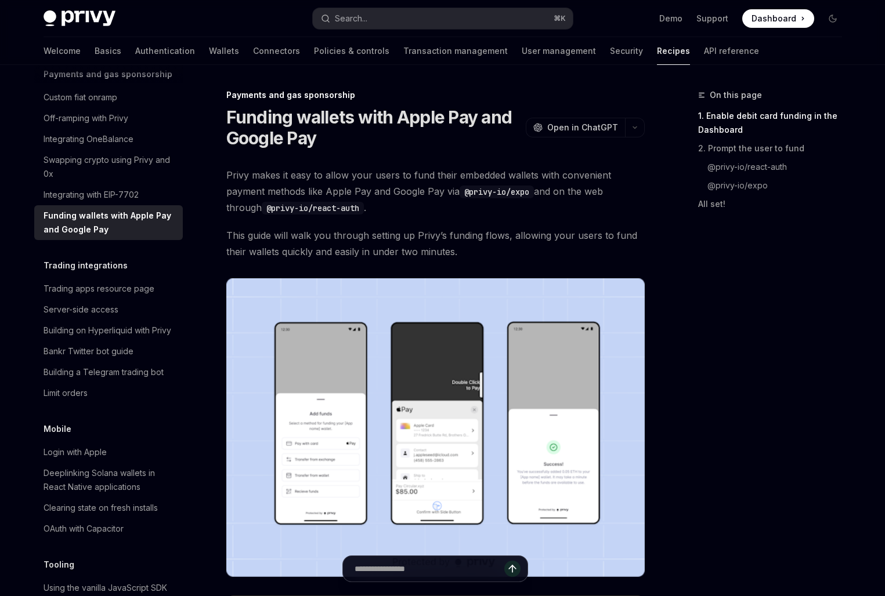
click at [365, 234] on span "This guide will walk you through setting up Privy’s funding flows, allowing you…" at bounding box center [435, 243] width 418 height 32
drag, startPoint x: 530, startPoint y: 190, endPoint x: 469, endPoint y: 190, distance: 60.9
click at [469, 190] on code "@privy-io/expo" at bounding box center [496, 192] width 74 height 13
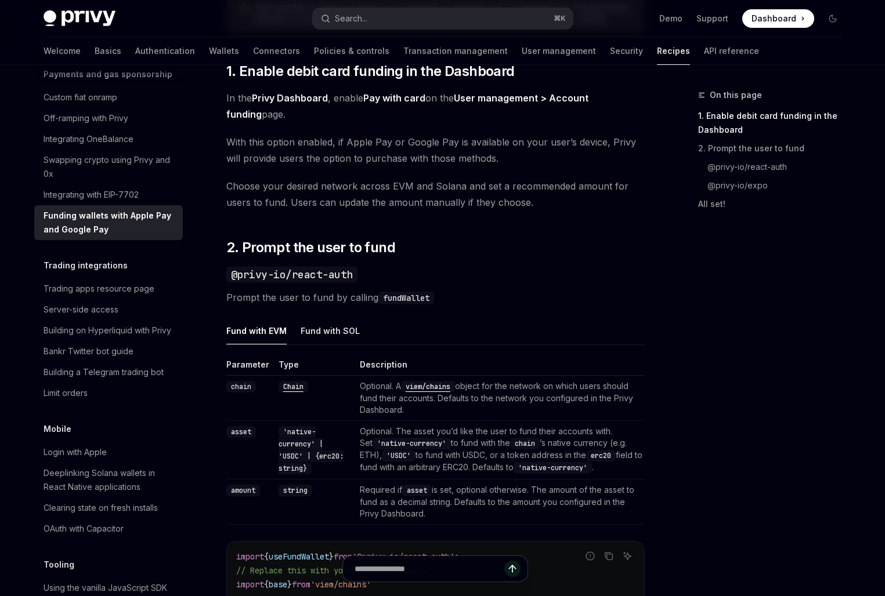
scroll to position [542, 0]
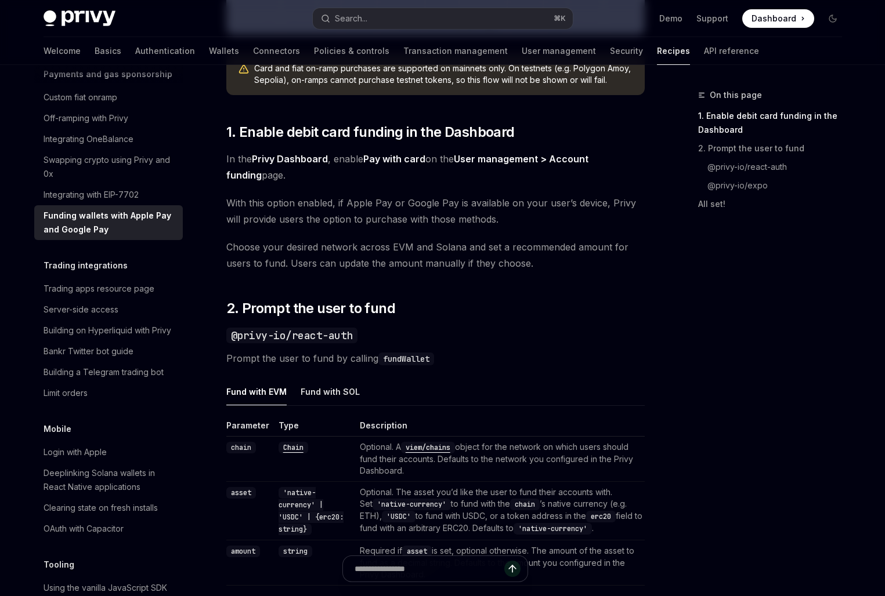
drag, startPoint x: 491, startPoint y: 139, endPoint x: 491, endPoint y: 173, distance: 34.2
click at [491, 173] on div "Privy makes it easy to allow your users to fund their embedded wallets with con…" at bounding box center [435, 481] width 418 height 1713
click at [491, 173] on span "In the Privy Dashboard , enable Pay with card on the User management > Account …" at bounding box center [435, 167] width 418 height 32
drag, startPoint x: 389, startPoint y: 162, endPoint x: 384, endPoint y: 204, distance: 42.0
click at [384, 204] on div "Privy makes it easy to allow your users to fund their embedded wallets with con…" at bounding box center [435, 481] width 418 height 1713
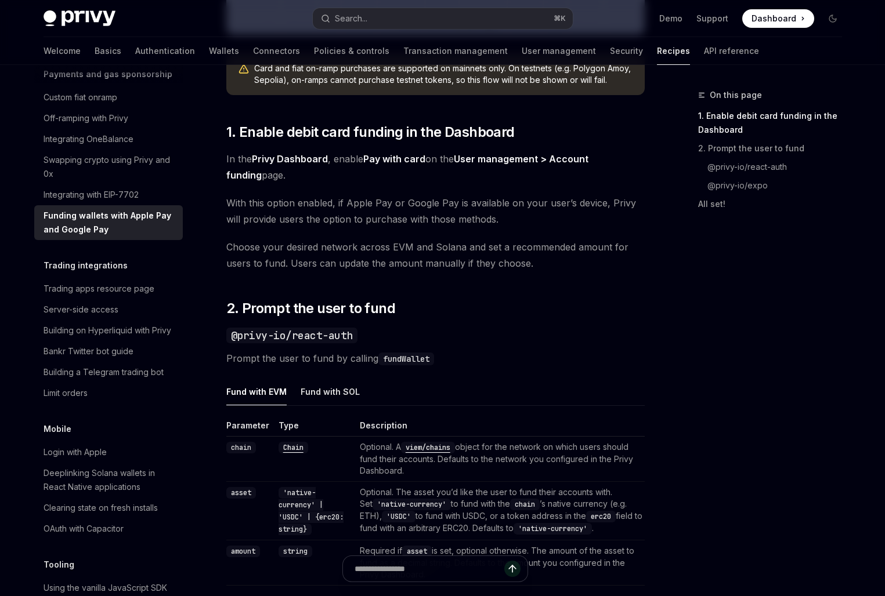
click at [384, 204] on span "With this option enabled, if Apple Pay or Google Pay is available on your user’…" at bounding box center [435, 211] width 418 height 32
click at [393, 171] on span "In the Privy Dashboard , enable Pay with card on the User management > Account …" at bounding box center [435, 167] width 418 height 32
drag, startPoint x: 444, startPoint y: 171, endPoint x: 526, endPoint y: 224, distance: 98.0
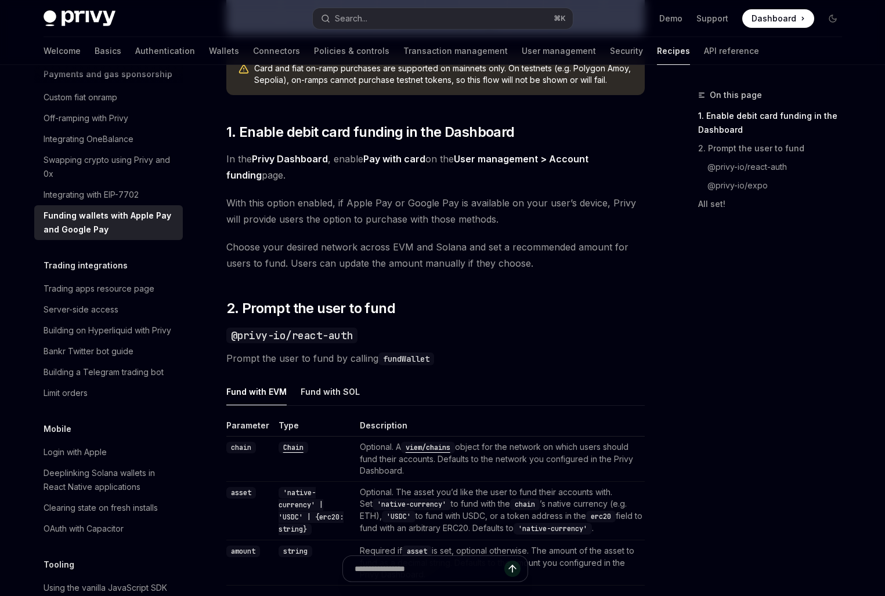
click at [526, 224] on div "Privy makes it easy to allow your users to fund their embedded wallets with con…" at bounding box center [435, 481] width 418 height 1713
click at [526, 224] on span "With this option enabled, if Apple Pay or Google Pay is available on your user’…" at bounding box center [435, 211] width 418 height 32
click at [521, 322] on div "Privy makes it easy to allow your users to fund their embedded wallets with con…" at bounding box center [435, 481] width 418 height 1713
type textarea "*"
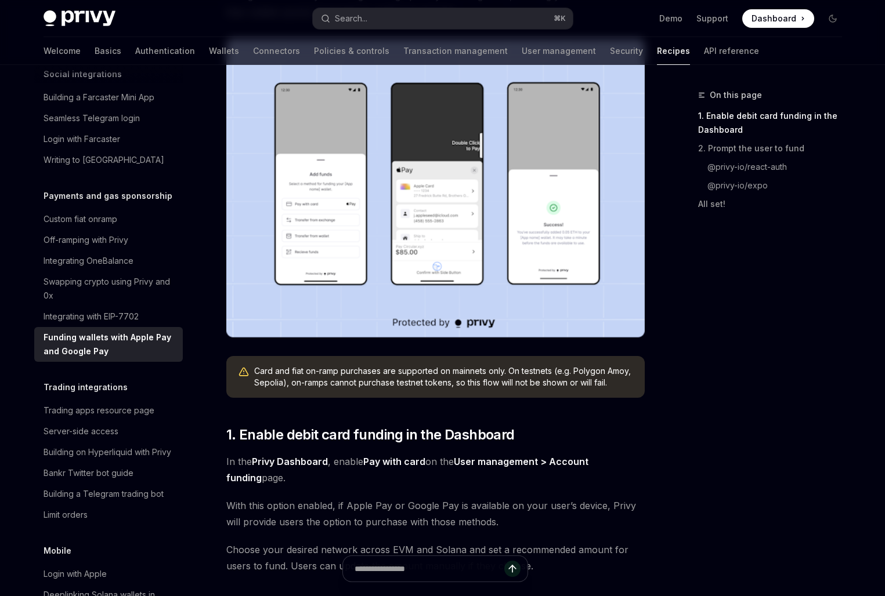
scroll to position [237, 0]
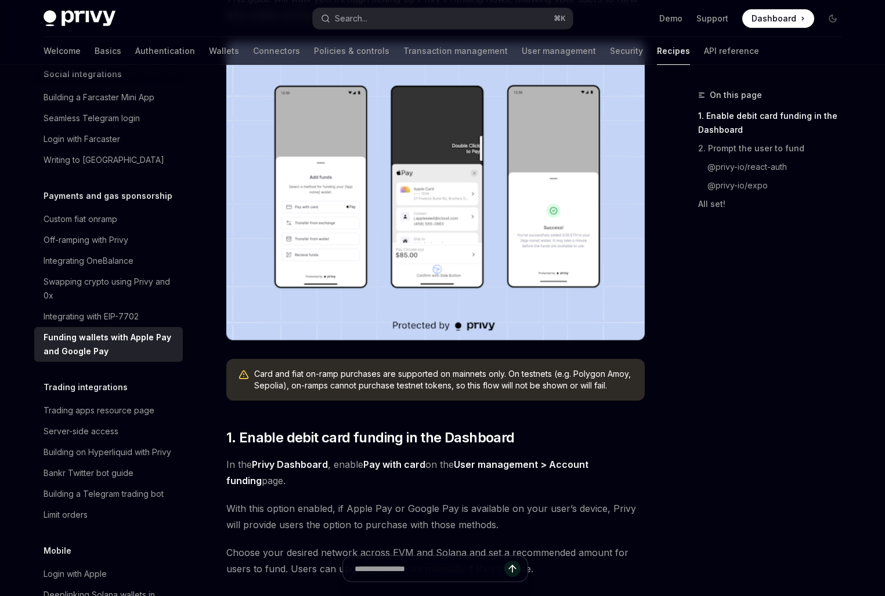
click at [345, 244] on img at bounding box center [435, 191] width 418 height 299
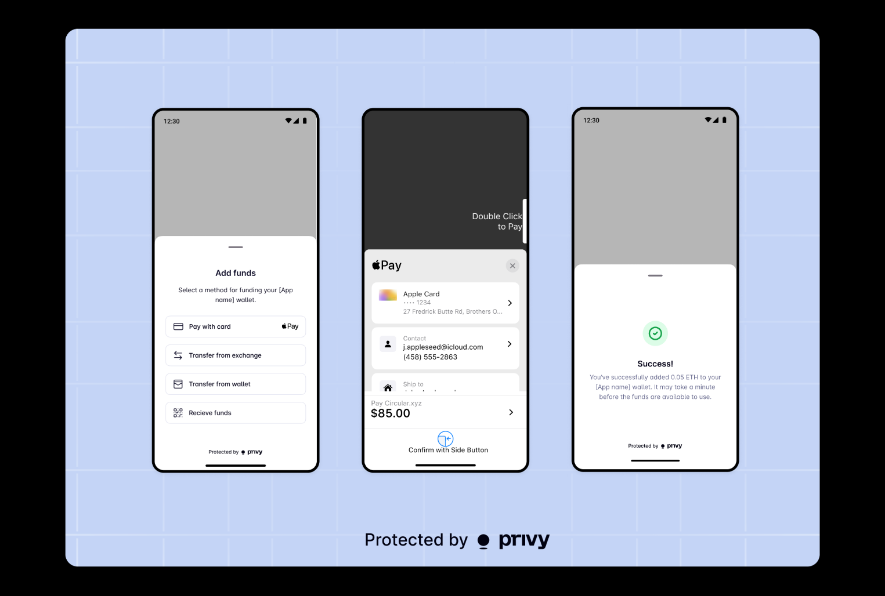
click at [344, 255] on img at bounding box center [442, 298] width 754 height 538
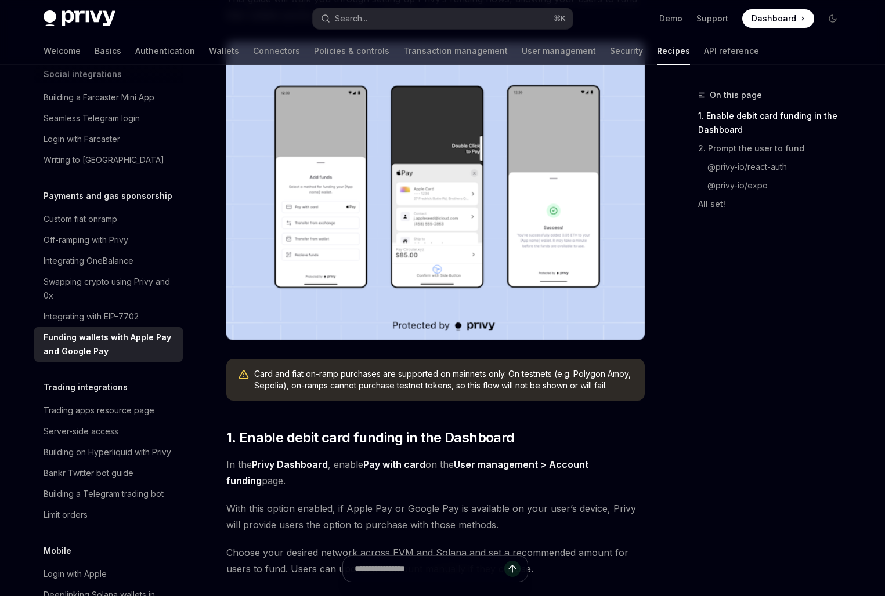
click at [344, 255] on img at bounding box center [435, 191] width 418 height 299
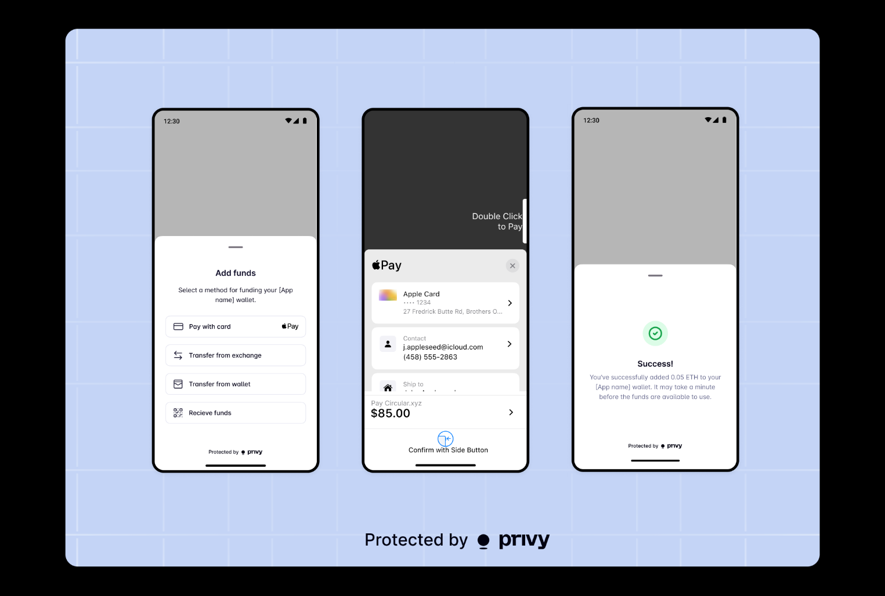
click at [384, 397] on img at bounding box center [442, 298] width 754 height 538
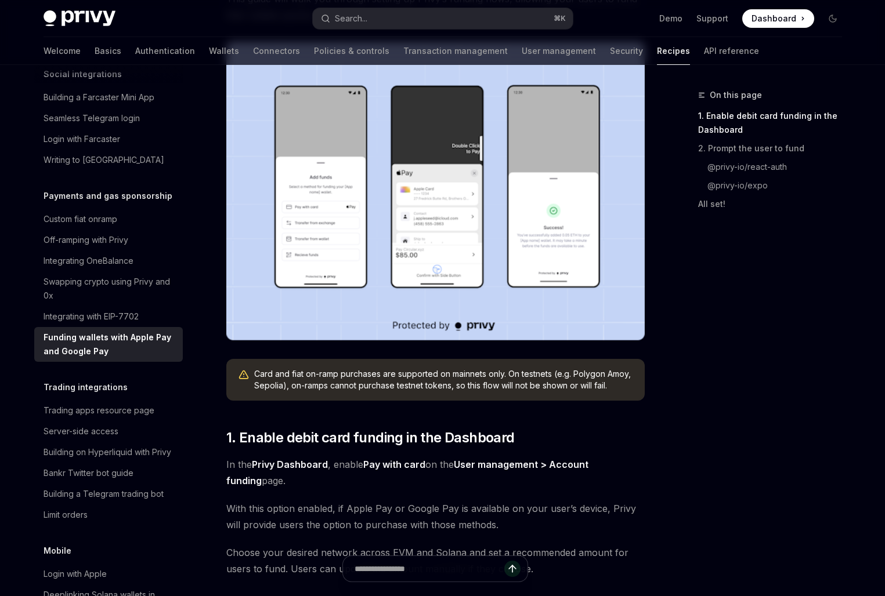
click at [683, 309] on div "On this page 1. Enable debit card funding in the Dashboard 2. Prompt the user t…" at bounding box center [763, 342] width 176 height 508
drag, startPoint x: 455, startPoint y: 401, endPoint x: 453, endPoint y: 470, distance: 68.5
click at [453, 470] on span "In the Privy Dashboard , enable Pay with card on the User management > Account …" at bounding box center [435, 473] width 418 height 32
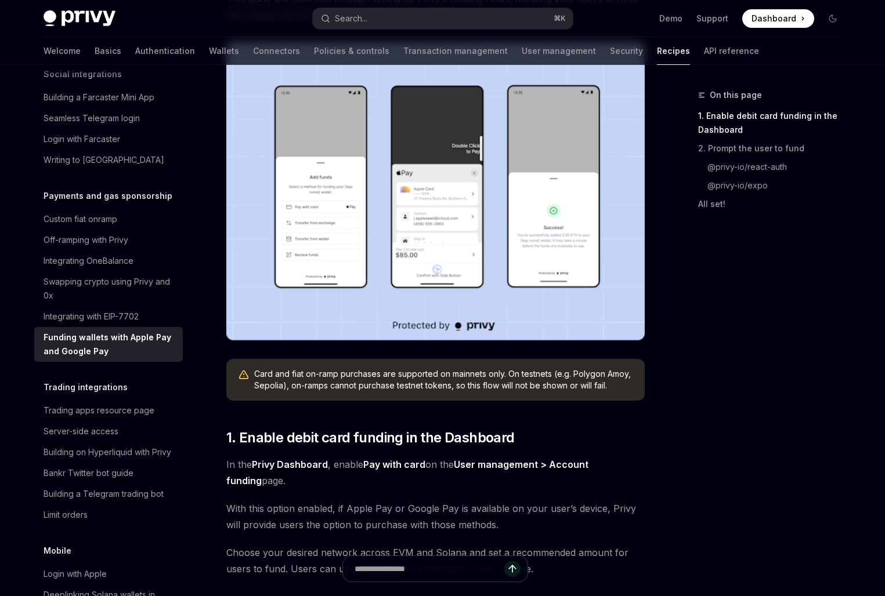
drag, startPoint x: 472, startPoint y: 428, endPoint x: 464, endPoint y: 478, distance: 51.1
click at [464, 478] on span "In the Privy Dashboard , enable Pay with card on the User management > Account …" at bounding box center [435, 473] width 418 height 32
drag, startPoint x: 416, startPoint y: 412, endPoint x: 416, endPoint y: 490, distance: 77.2
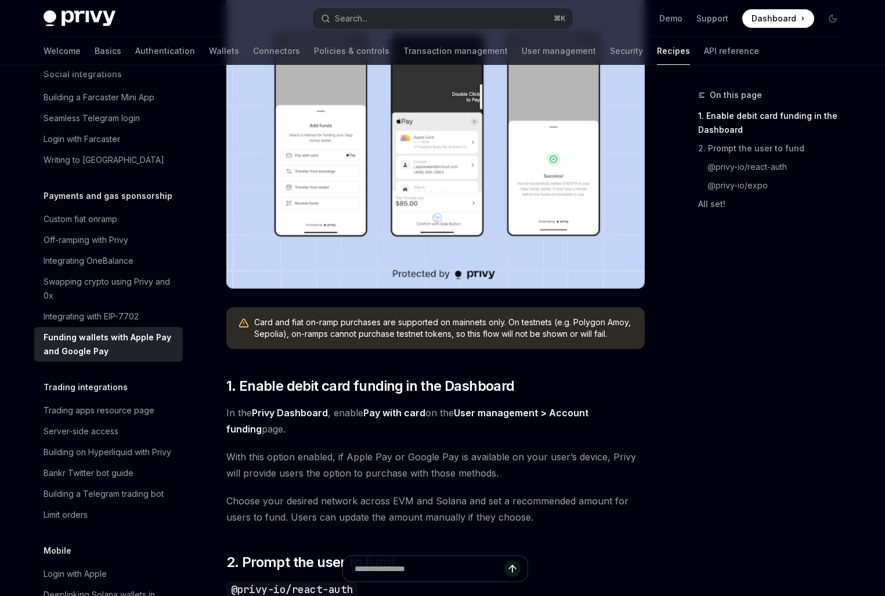
scroll to position [381, 0]
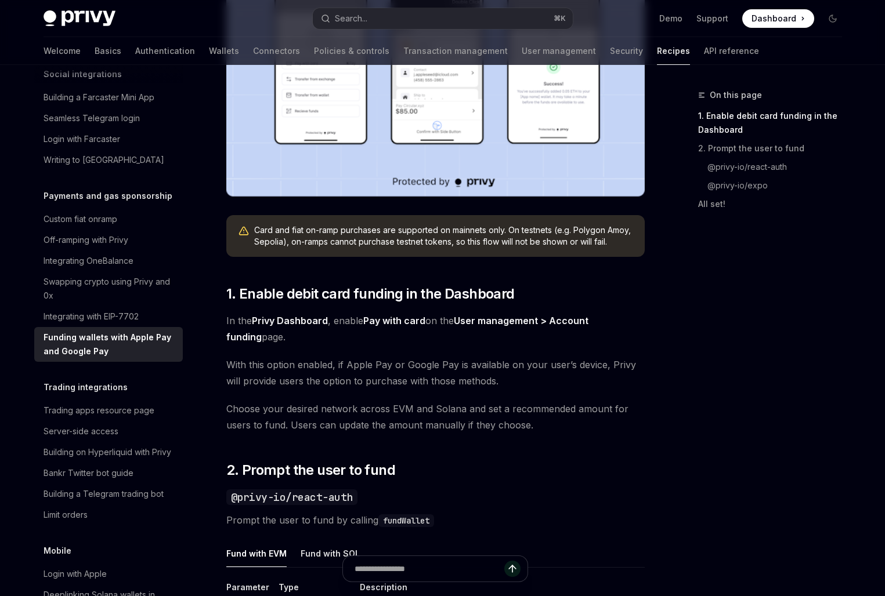
drag, startPoint x: 383, startPoint y: 358, endPoint x: 383, endPoint y: 336, distance: 22.0
click at [383, 358] on span "With this option enabled, if Apple Pay or Google Pay is available on your user’…" at bounding box center [435, 373] width 418 height 32
click at [383, 316] on strong "Pay with card" at bounding box center [394, 321] width 62 height 12
click at [383, 330] on span "In the Privy Dashboard , enable Pay with card on the User management > Account …" at bounding box center [435, 329] width 418 height 32
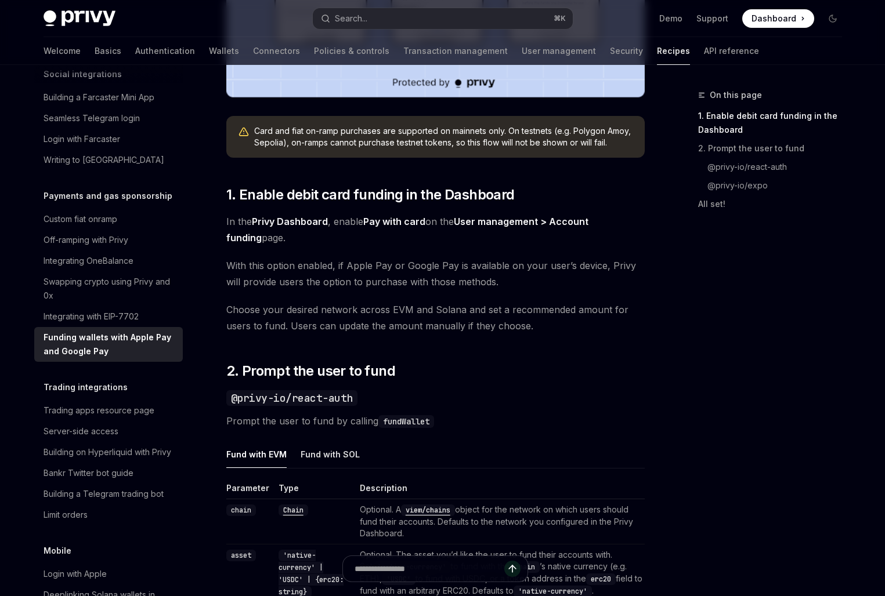
scroll to position [743, 0]
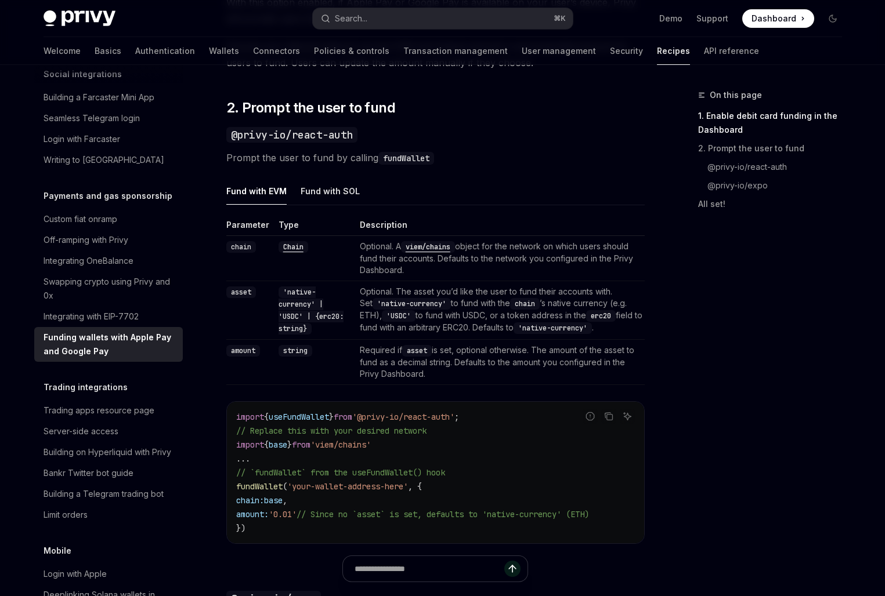
drag, startPoint x: 390, startPoint y: 302, endPoint x: 390, endPoint y: 316, distance: 13.9
click at [390, 316] on td "Optional. The asset you’d like the user to fund their accounts with. Set 'nativ…" at bounding box center [499, 310] width 289 height 59
click at [390, 316] on code "'USDC'" at bounding box center [399, 316] width 34 height 12
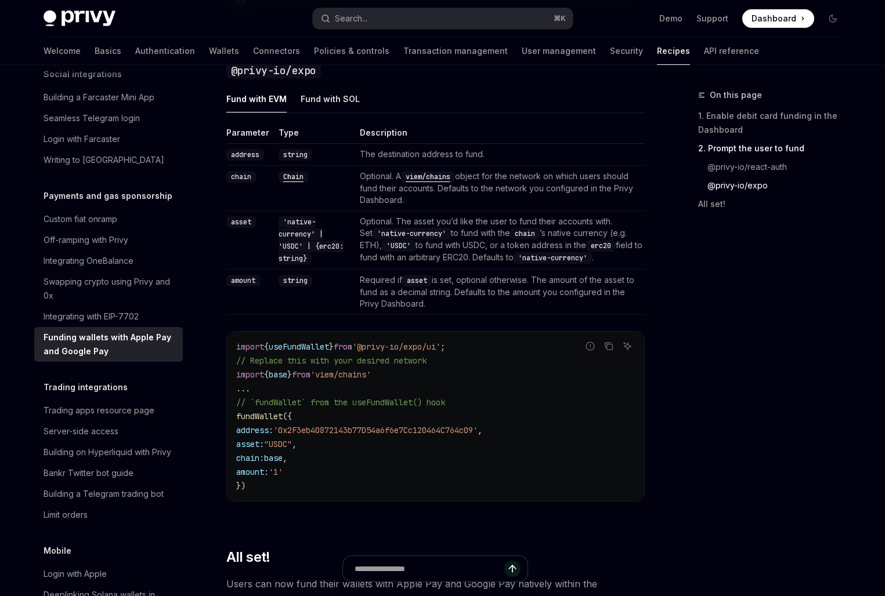
scroll to position [1255, 0]
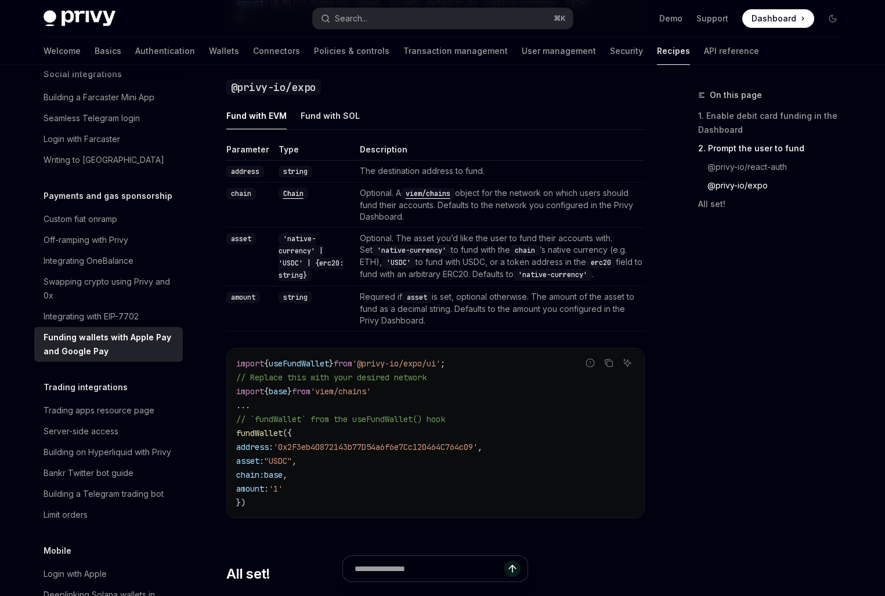
drag, startPoint x: 423, startPoint y: 283, endPoint x: 458, endPoint y: 328, distance: 57.1
click at [458, 328] on tbody "address string The destination address to fund. chain Chain Optional. A viem/ch…" at bounding box center [435, 246] width 418 height 171
click at [458, 328] on td "Required if asset is set, optional otherwise. The amount of the asset to fund a…" at bounding box center [499, 309] width 289 height 45
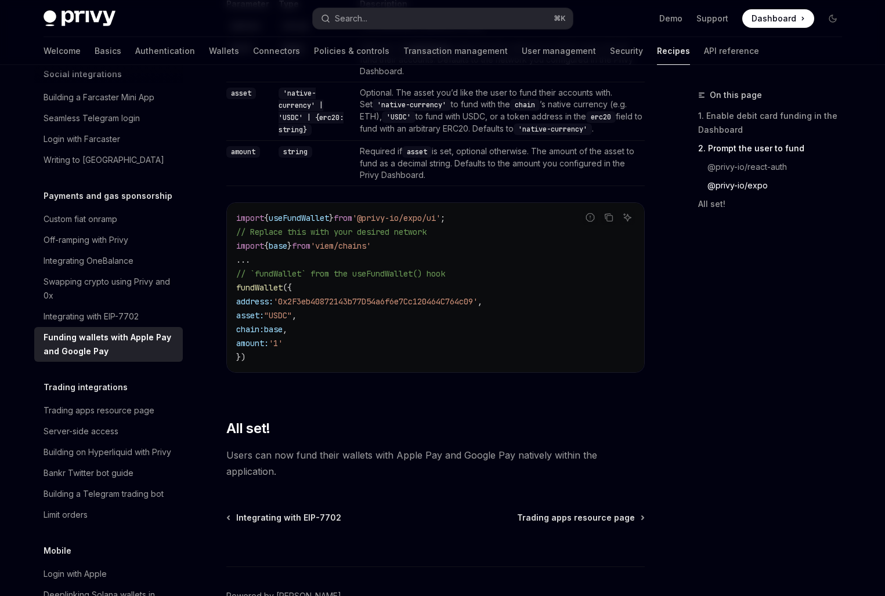
scroll to position [1475, 0]
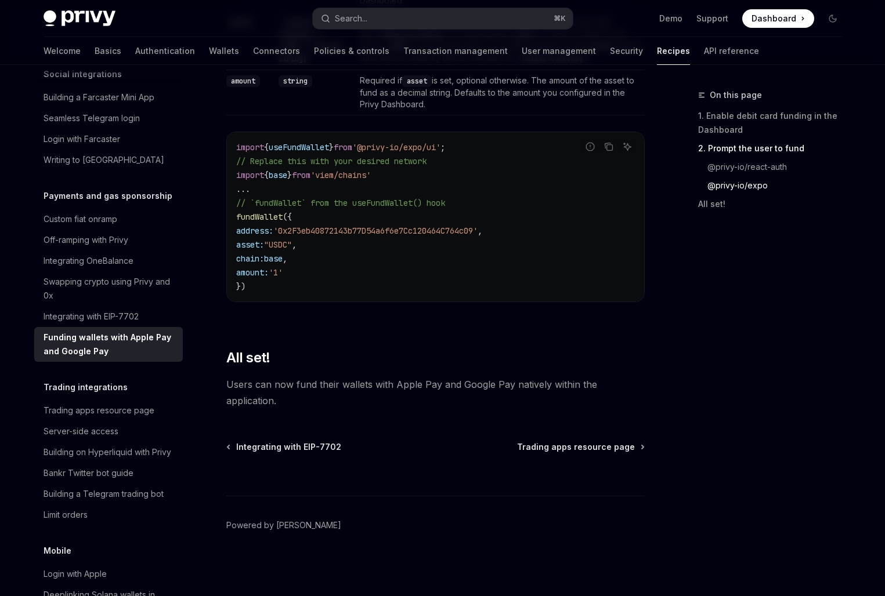
drag, startPoint x: 434, startPoint y: 460, endPoint x: 473, endPoint y: 339, distance: 127.1
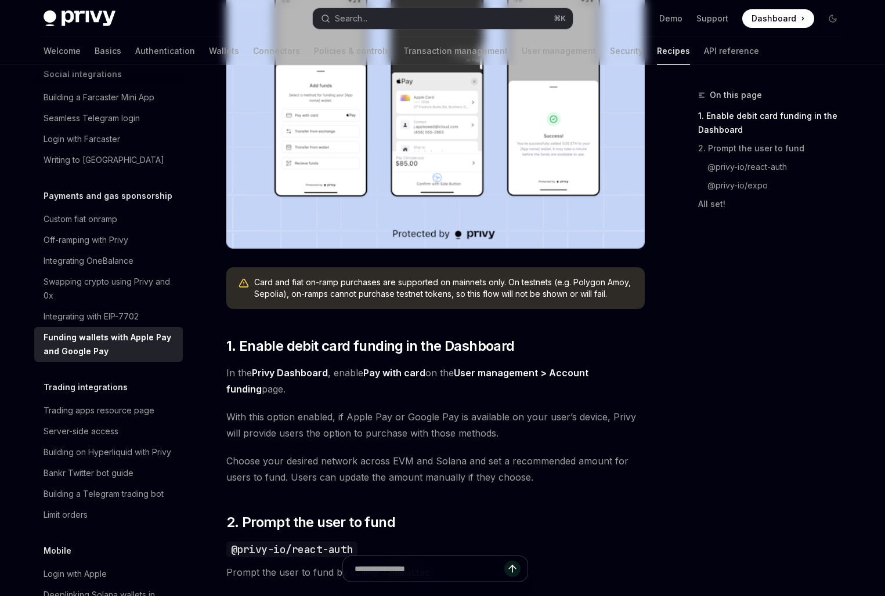
scroll to position [0, 0]
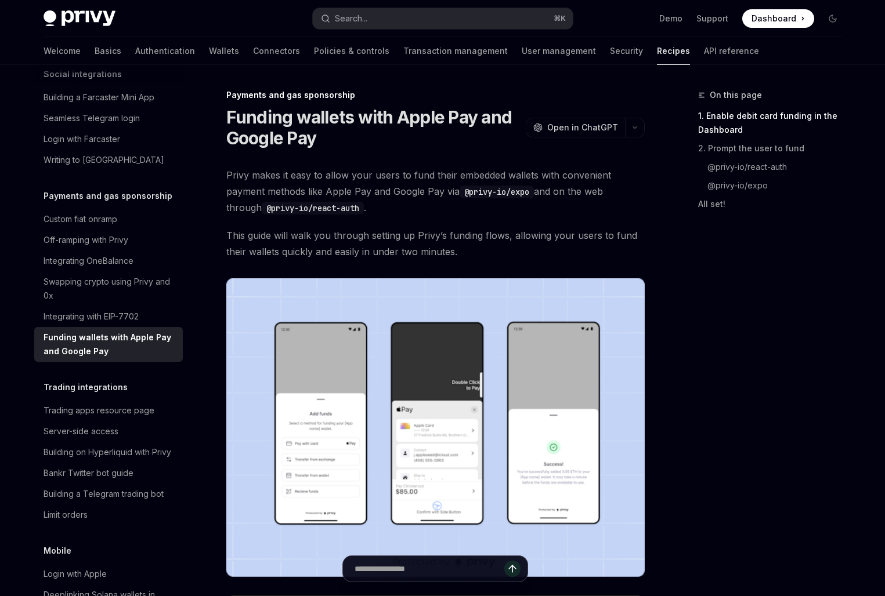
drag, startPoint x: 424, startPoint y: 226, endPoint x: 422, endPoint y: 252, distance: 26.2
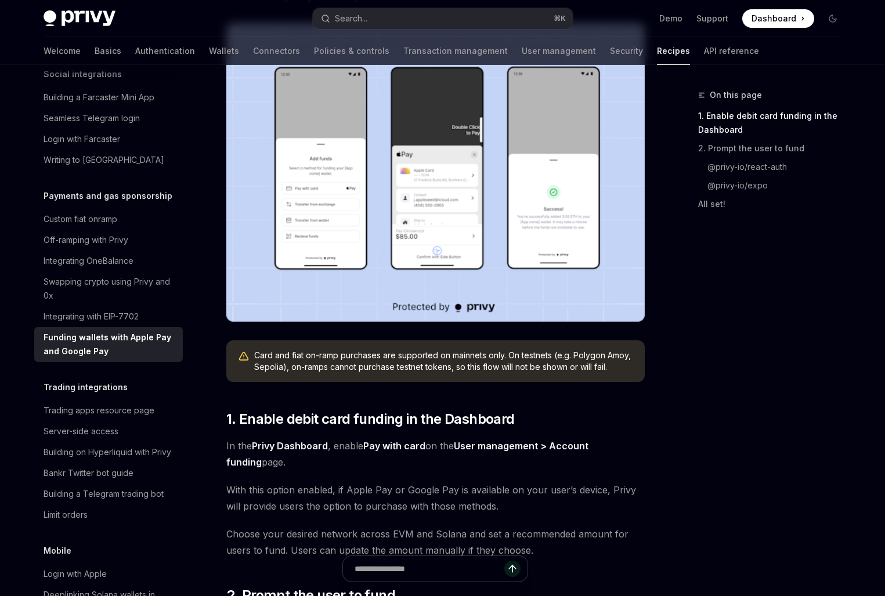
scroll to position [256, 0]
drag, startPoint x: 399, startPoint y: 355, endPoint x: 438, endPoint y: 395, distance: 55.8
drag, startPoint x: 398, startPoint y: 342, endPoint x: 397, endPoint y: 368, distance: 26.7
click at [397, 368] on div "Card and fiat on-ramp purchases are supported on mainnets only. On testnets (e.…" at bounding box center [435, 361] width 418 height 42
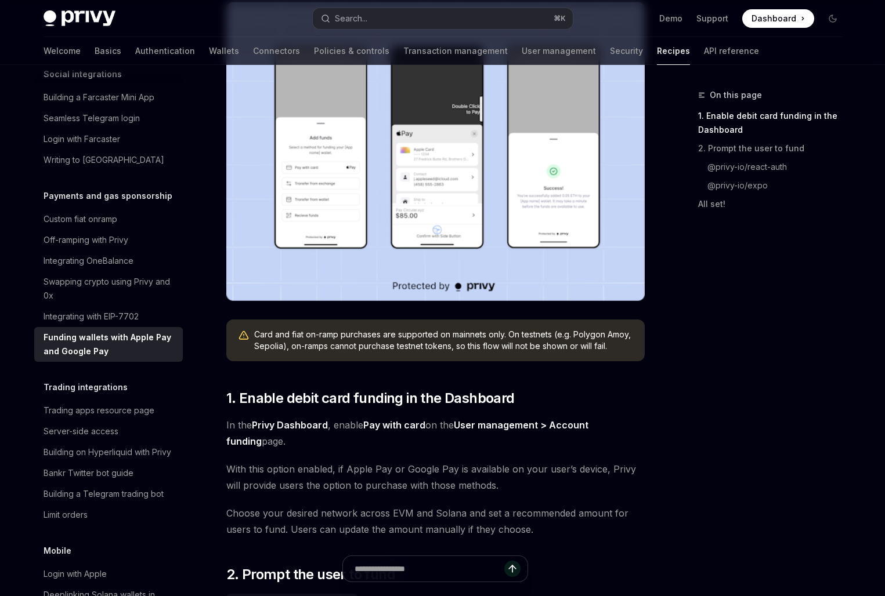
scroll to position [277, 0]
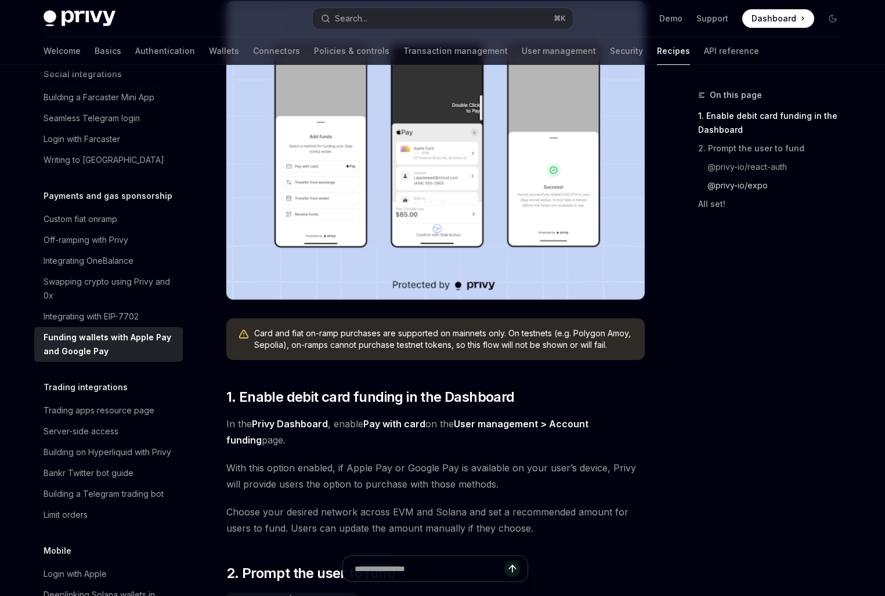
click at [724, 186] on link "@privy-io/expo" at bounding box center [774, 185] width 153 height 19
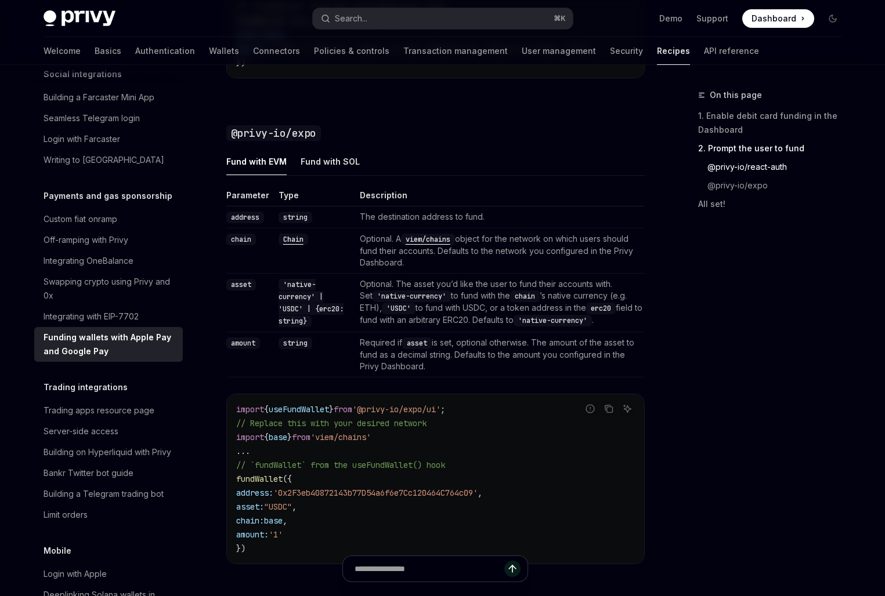
scroll to position [1249, 0]
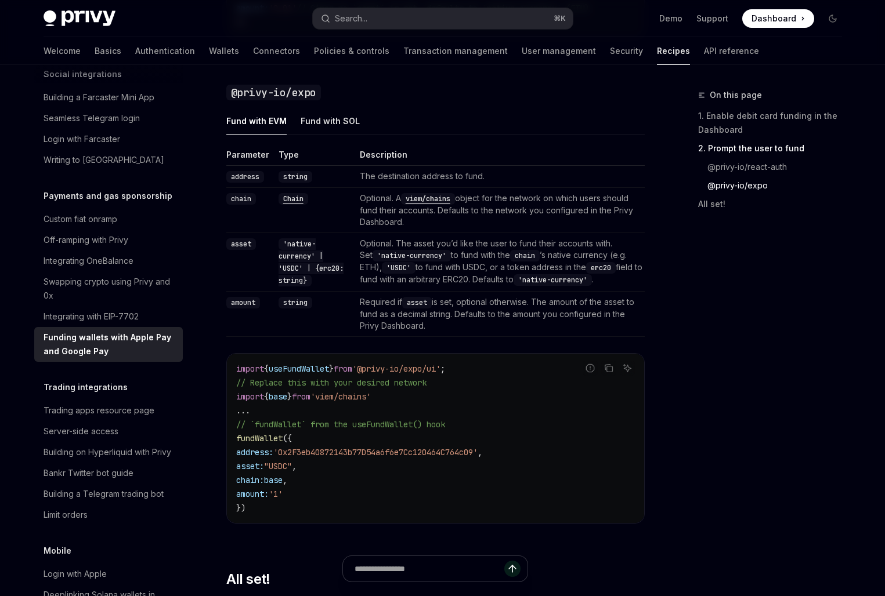
drag, startPoint x: 753, startPoint y: 189, endPoint x: 454, endPoint y: 293, distance: 316.5
drag, startPoint x: 346, startPoint y: 282, endPoint x: 336, endPoint y: 450, distance: 168.5
click at [338, 448] on div "Parameter Type Description address string The destination address to fund. chai…" at bounding box center [435, 345] width 418 height 393
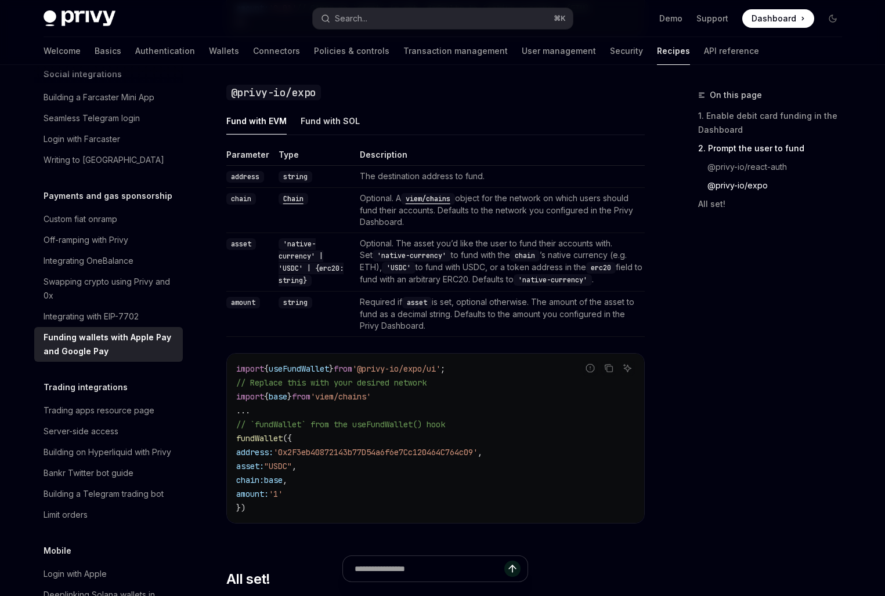
click at [378, 224] on td "Optional. A viem/chains object for the network on which users should fund their…" at bounding box center [499, 210] width 289 height 45
type textarea "*"
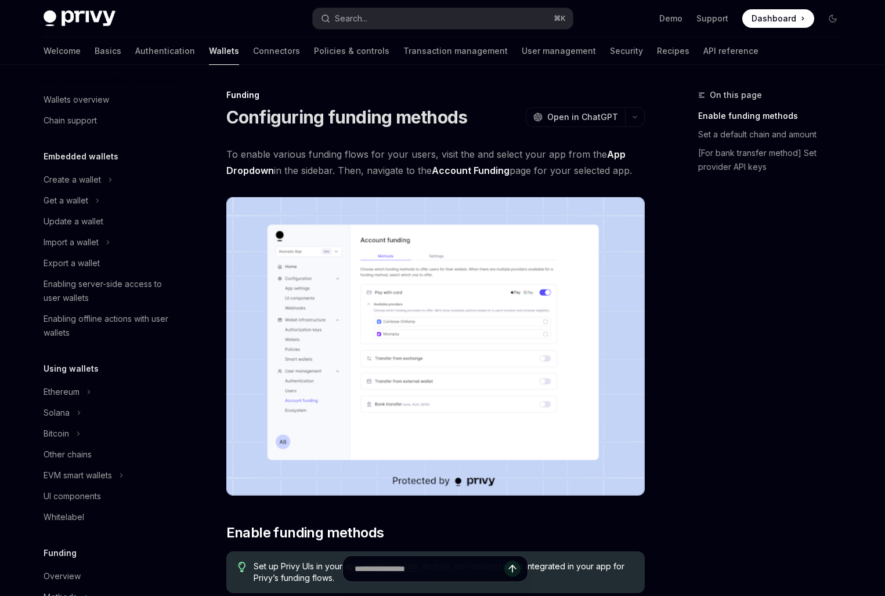
scroll to position [288, 0]
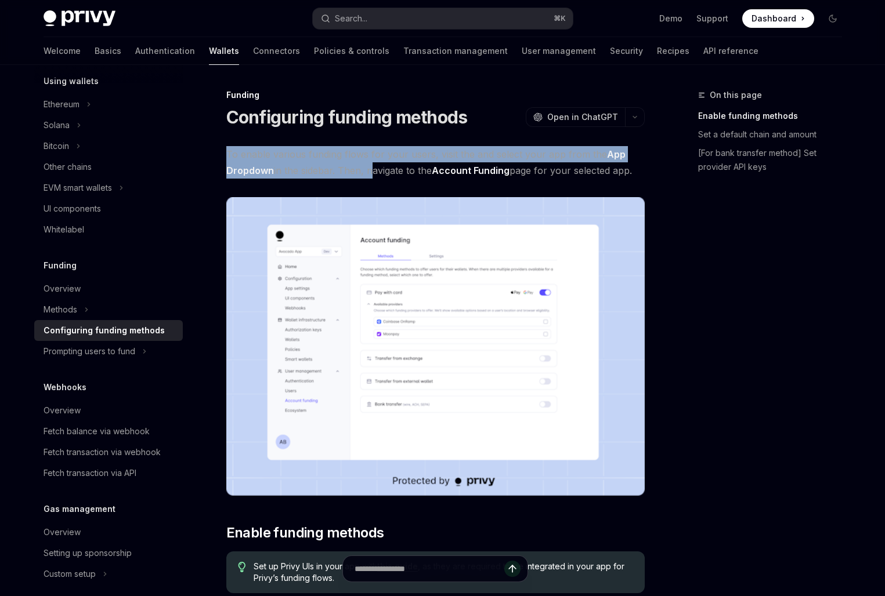
drag, startPoint x: 368, startPoint y: 134, endPoint x: 367, endPoint y: 183, distance: 48.7
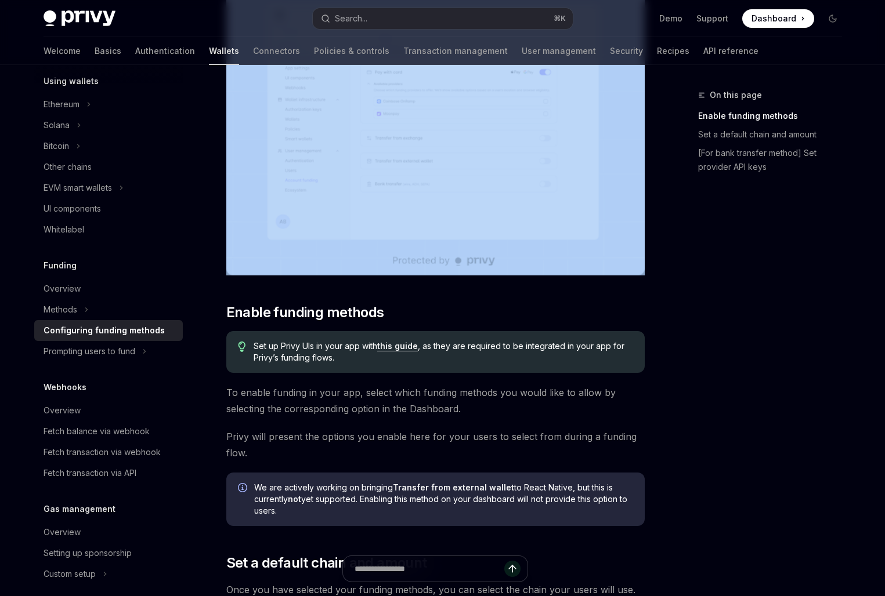
scroll to position [271, 0]
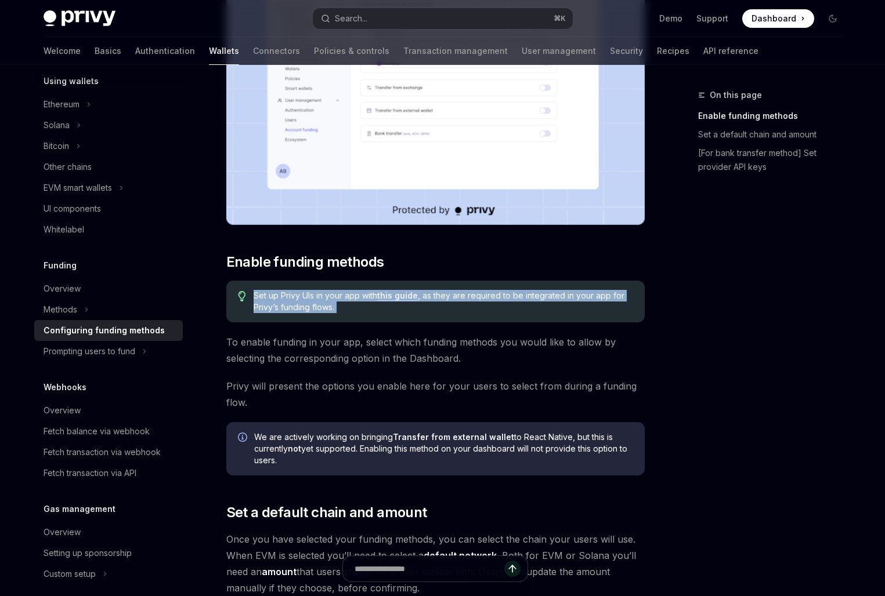
drag, startPoint x: 327, startPoint y: 278, endPoint x: 327, endPoint y: 336, distance: 57.4
click at [327, 336] on div "To enable various funding flows for your users, visit the and select your app f…" at bounding box center [435, 517] width 418 height 1284
click at [401, 295] on link "this guide" at bounding box center [397, 296] width 41 height 10
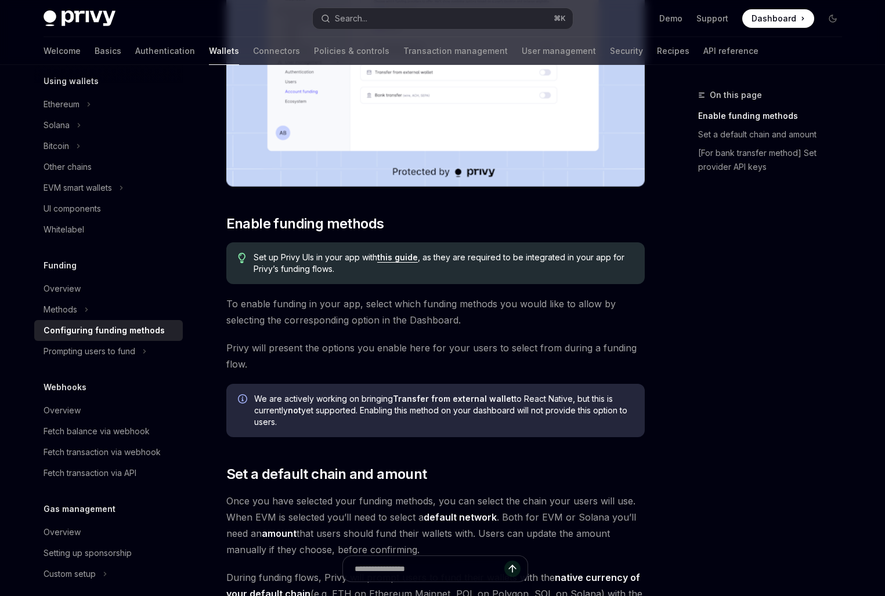
scroll to position [345, 0]
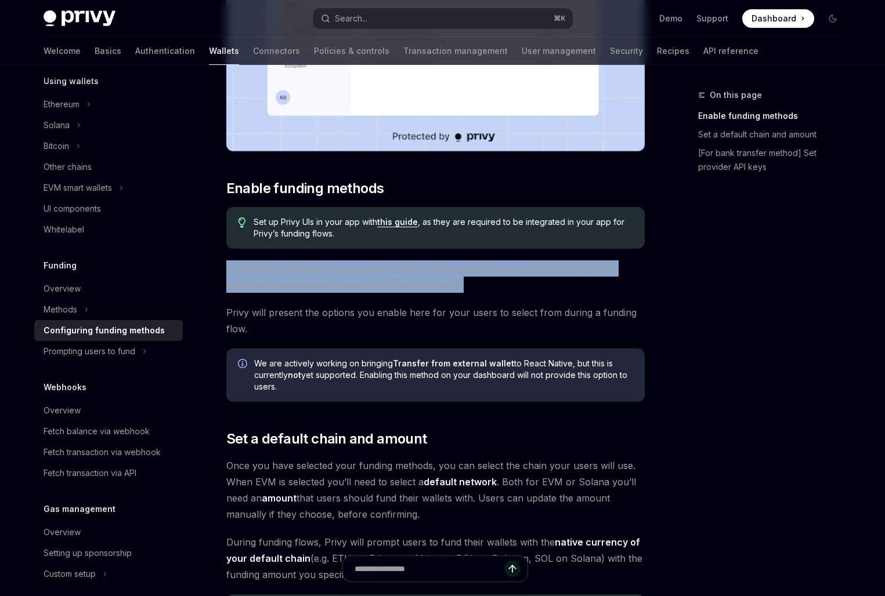
drag, startPoint x: 345, startPoint y: 268, endPoint x: 345, endPoint y: 306, distance: 37.7
click at [345, 306] on div "To enable various funding flows for your users, visit the and select your app f…" at bounding box center [435, 444] width 418 height 1284
click at [345, 306] on span "Privy will present the options you enable here for your users to select from du…" at bounding box center [435, 321] width 418 height 32
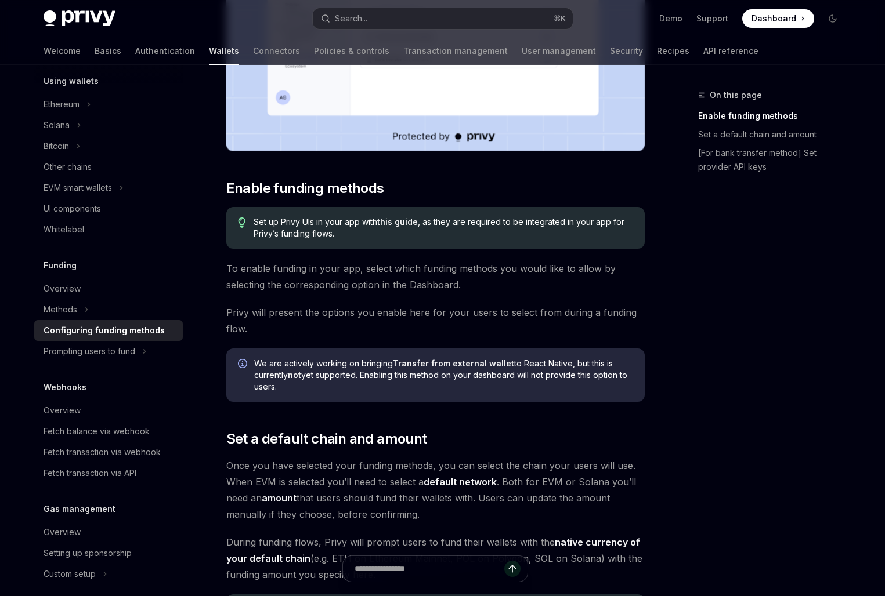
click at [345, 306] on span "Privy will present the options you enable here for your users to select from du…" at bounding box center [435, 321] width 418 height 32
click at [346, 286] on span "To enable funding in your app, select which funding methods you would like to a…" at bounding box center [435, 276] width 418 height 32
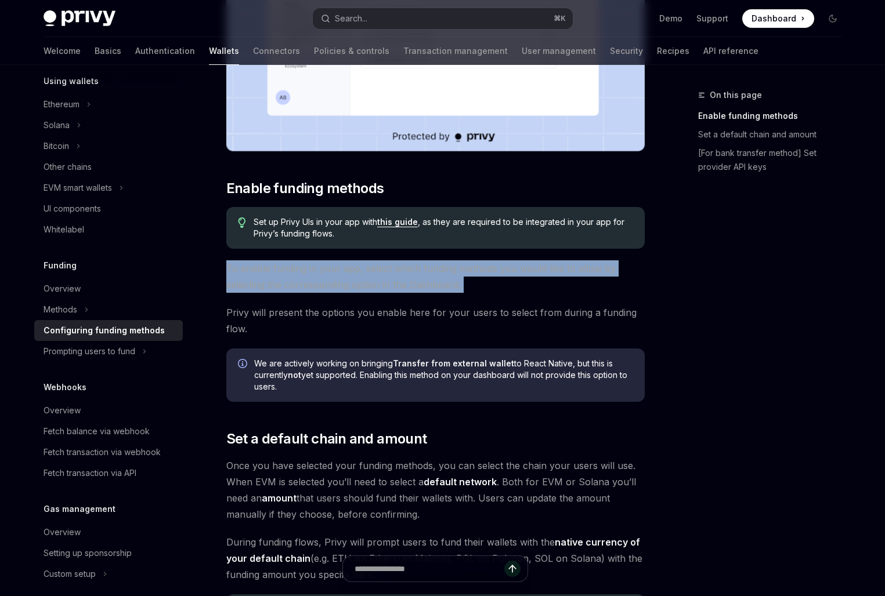
click at [346, 286] on span "To enable funding in your app, select which funding methods you would like to a…" at bounding box center [435, 276] width 418 height 32
drag, startPoint x: 330, startPoint y: 352, endPoint x: 330, endPoint y: 401, distance: 48.7
click at [330, 401] on div "We are actively working on bringing Transfer from external wallet to React Nati…" at bounding box center [435, 375] width 418 height 53
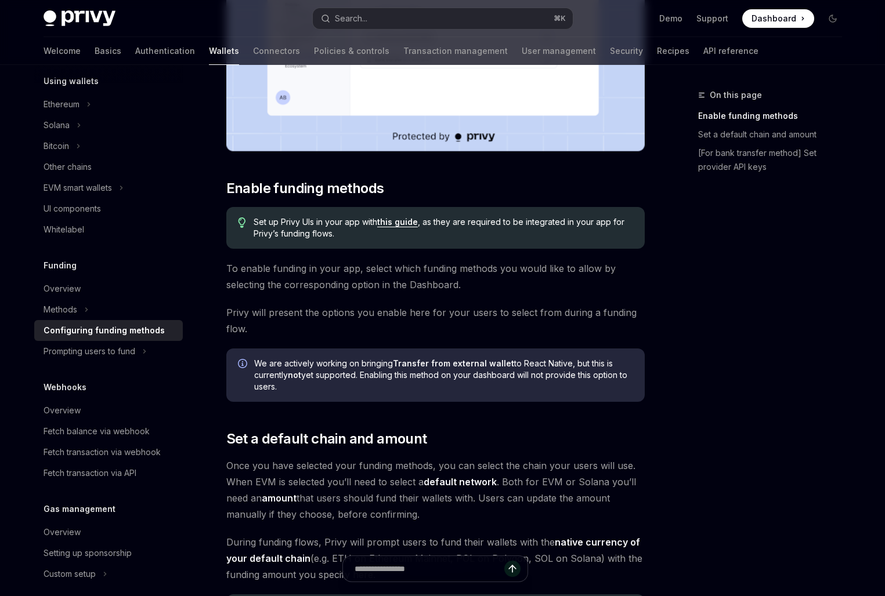
click at [330, 401] on div "We are actively working on bringing Transfer from external wallet to React Nati…" at bounding box center [435, 375] width 418 height 53
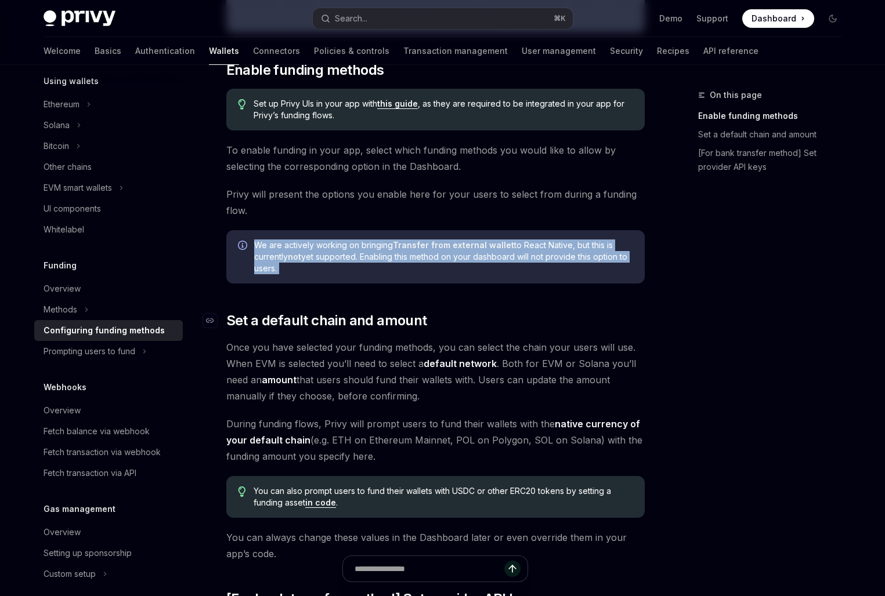
scroll to position [490, 0]
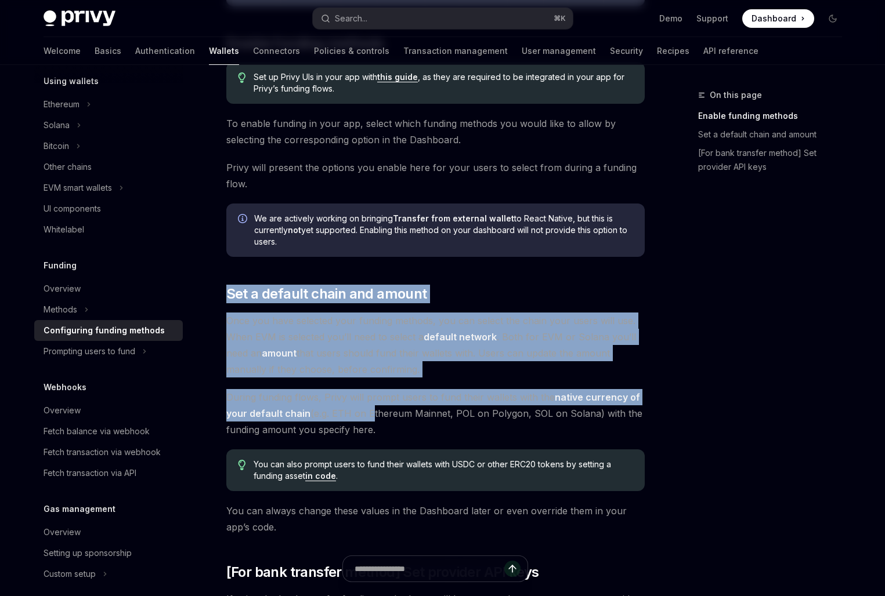
drag, startPoint x: 357, startPoint y: 280, endPoint x: 368, endPoint y: 411, distance: 132.1
click at [368, 411] on div "To enable various funding flows for your users, visit the and select your app f…" at bounding box center [435, 299] width 418 height 1284
click at [368, 411] on span "During funding flows, Privy will prompt users to fund their wallets with the na…" at bounding box center [435, 413] width 418 height 49
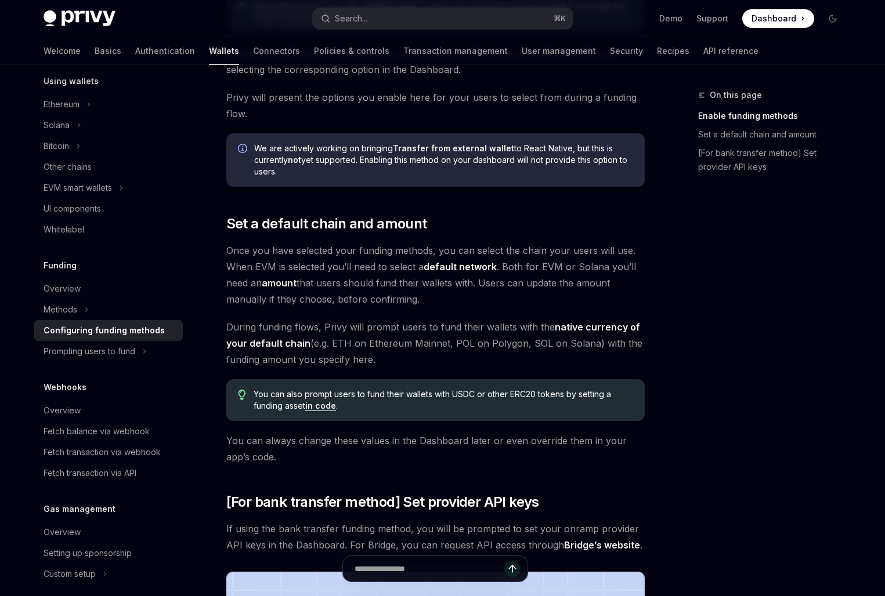
scroll to position [678, 0]
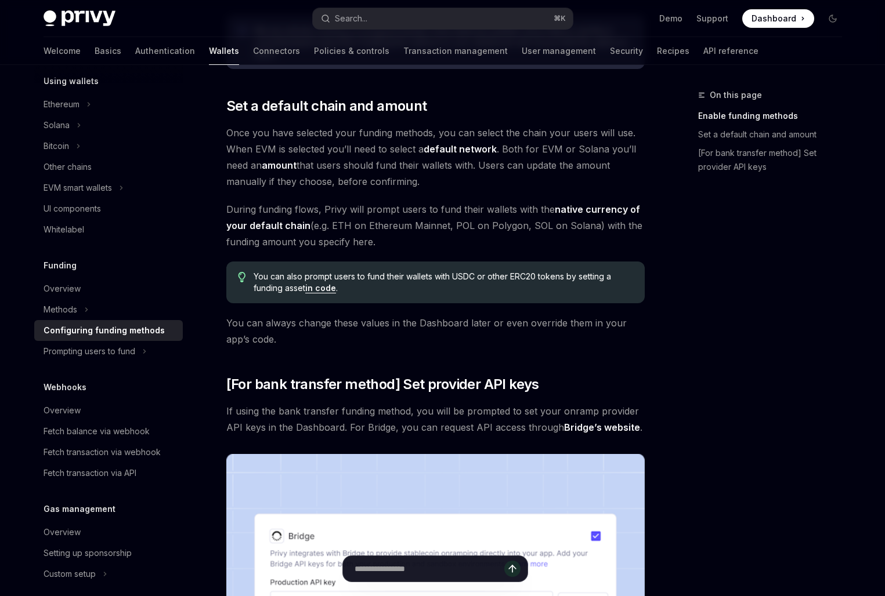
drag, startPoint x: 419, startPoint y: 258, endPoint x: 419, endPoint y: 280, distance: 21.5
click at [419, 280] on div "To enable various funding flows for your users, visit the and select your app f…" at bounding box center [435, 111] width 418 height 1284
click at [419, 280] on span "You can also prompt users to fund their wallets with USDC or other ERC20 tokens…" at bounding box center [442, 282] width 379 height 23
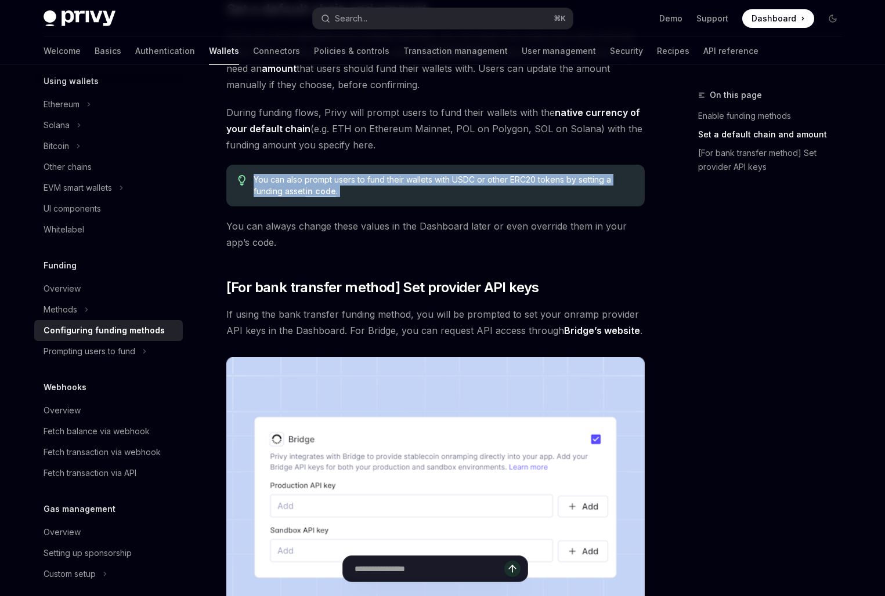
scroll to position [776, 0]
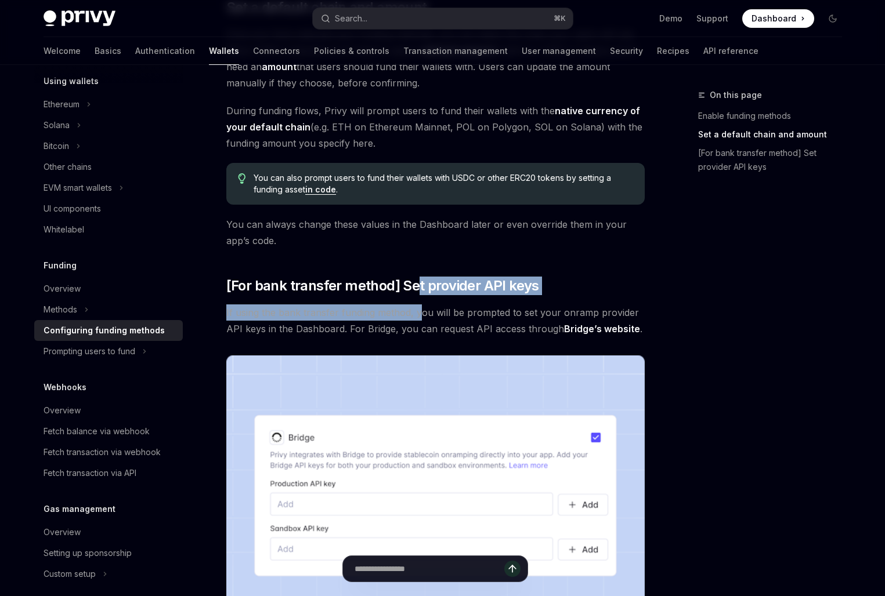
drag, startPoint x: 419, startPoint y: 280, endPoint x: 419, endPoint y: 321, distance: 41.2
click at [419, 321] on div "To enable various funding flows for your users, visit the and select your app f…" at bounding box center [435, 12] width 418 height 1284
click at [419, 321] on span "If using the bank transfer funding method, you will be prompted to set your onr…" at bounding box center [435, 321] width 418 height 32
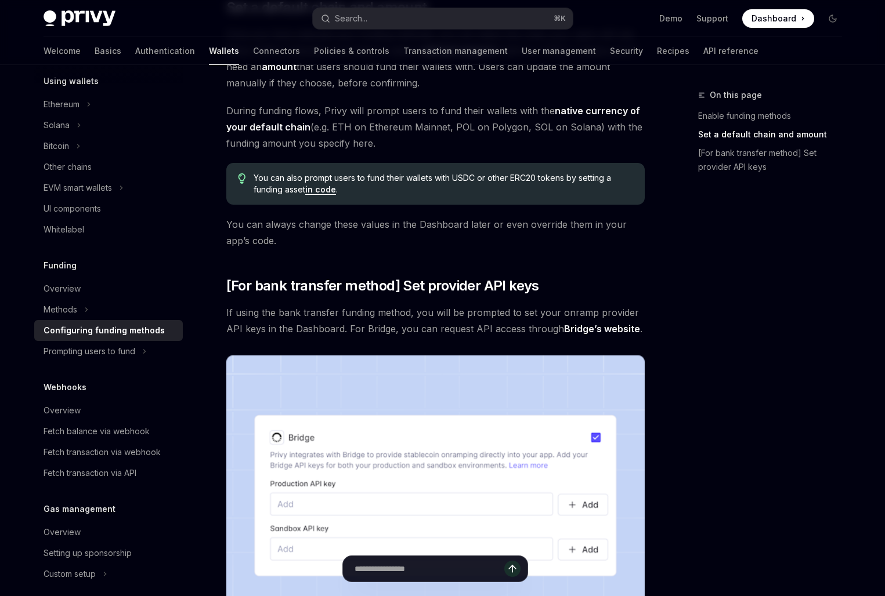
click at [419, 321] on span "If using the bank transfer funding method, you will be prompted to set your onr…" at bounding box center [435, 321] width 418 height 32
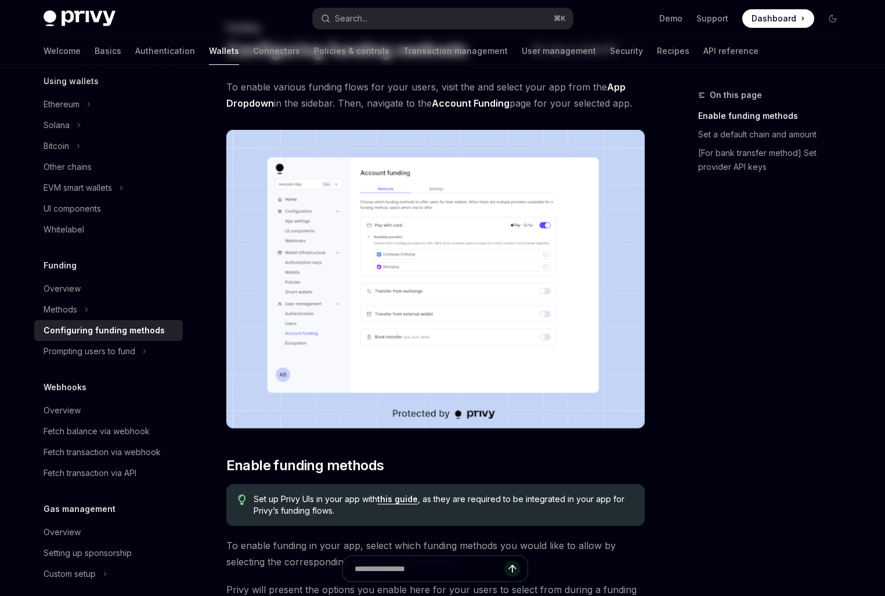
scroll to position [0, 0]
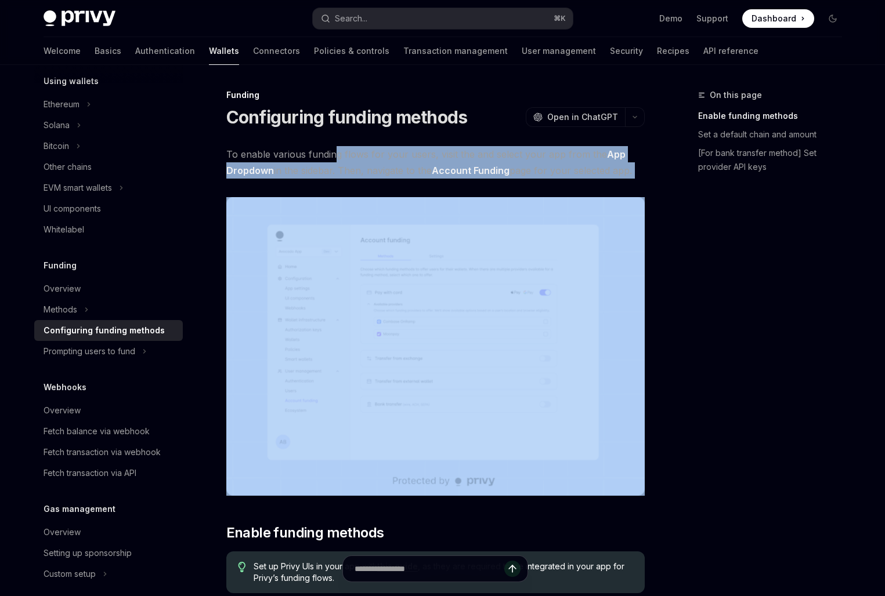
drag, startPoint x: 335, startPoint y: 157, endPoint x: 335, endPoint y: 191, distance: 34.2
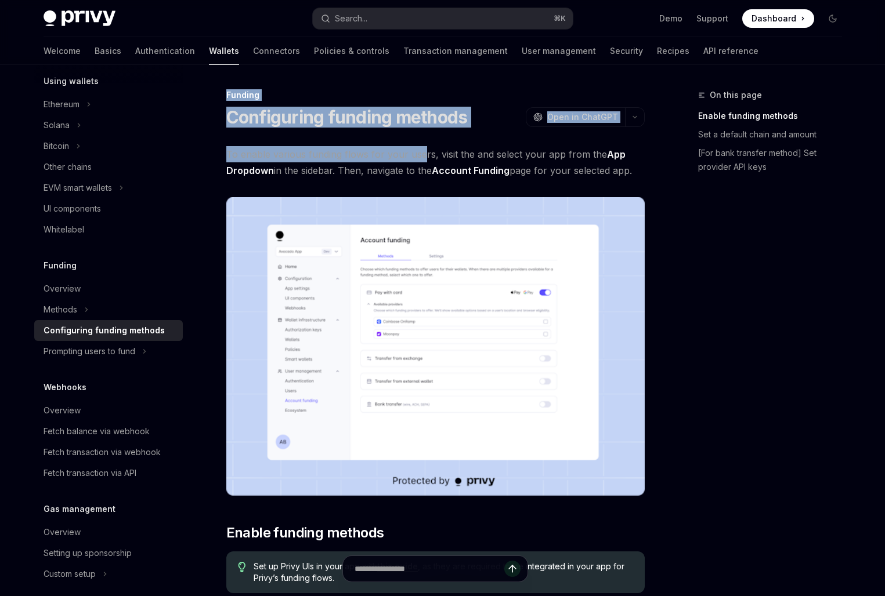
drag, startPoint x: 433, startPoint y: 91, endPoint x: 416, endPoint y: 146, distance: 57.4
click at [416, 146] on span "To enable various funding flows for your users, visit the and select your app f…" at bounding box center [435, 162] width 418 height 32
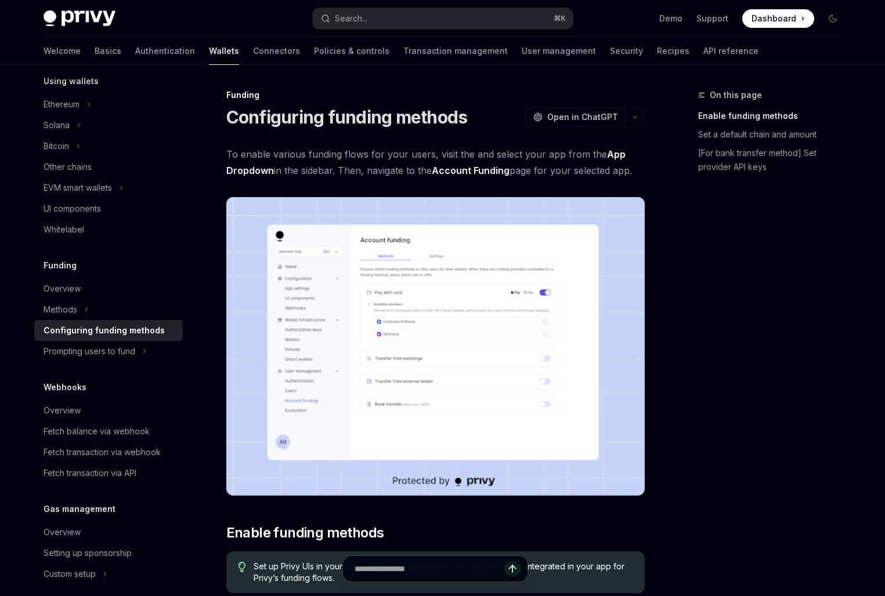
type textarea "*"
